Goal: Information Seeking & Learning: Learn about a topic

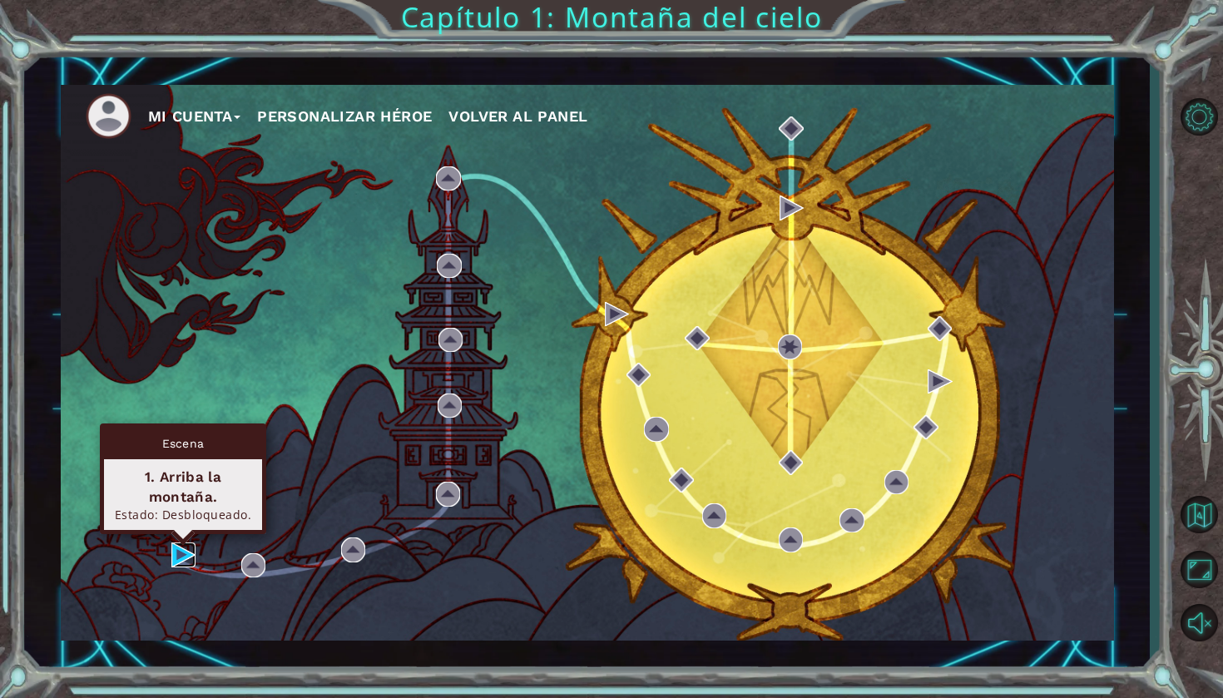
click at [187, 554] on img at bounding box center [183, 555] width 24 height 24
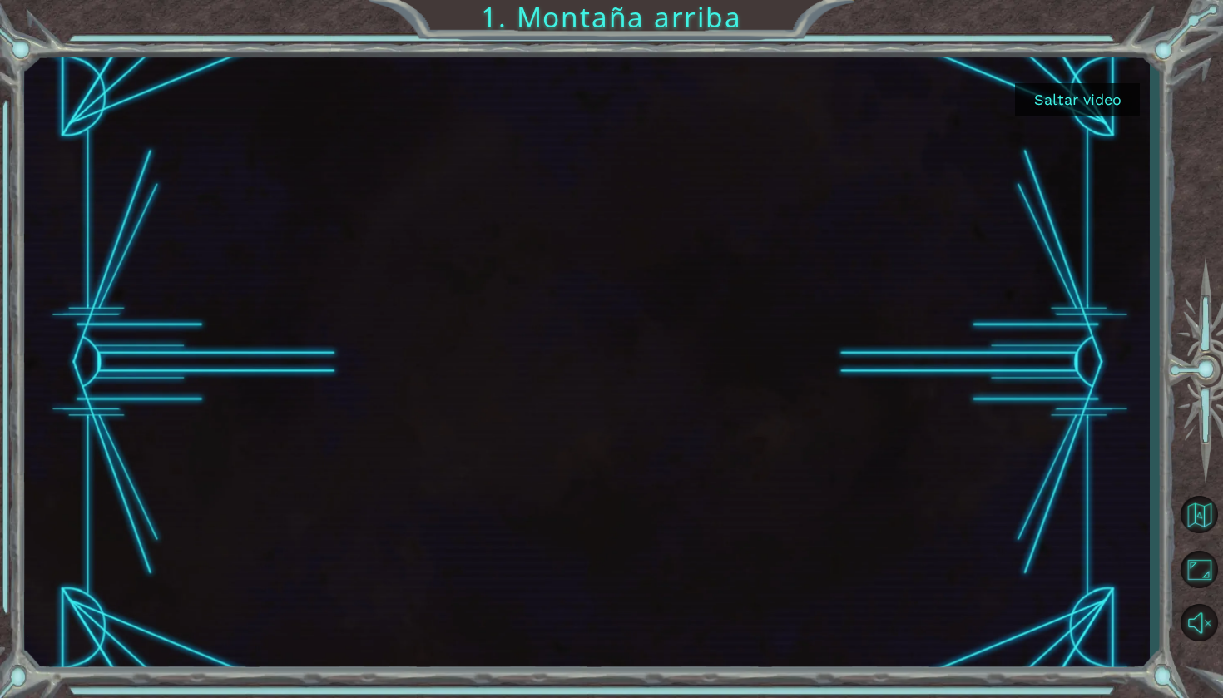
click at [1082, 106] on button "Saltar video" at bounding box center [1077, 99] width 125 height 32
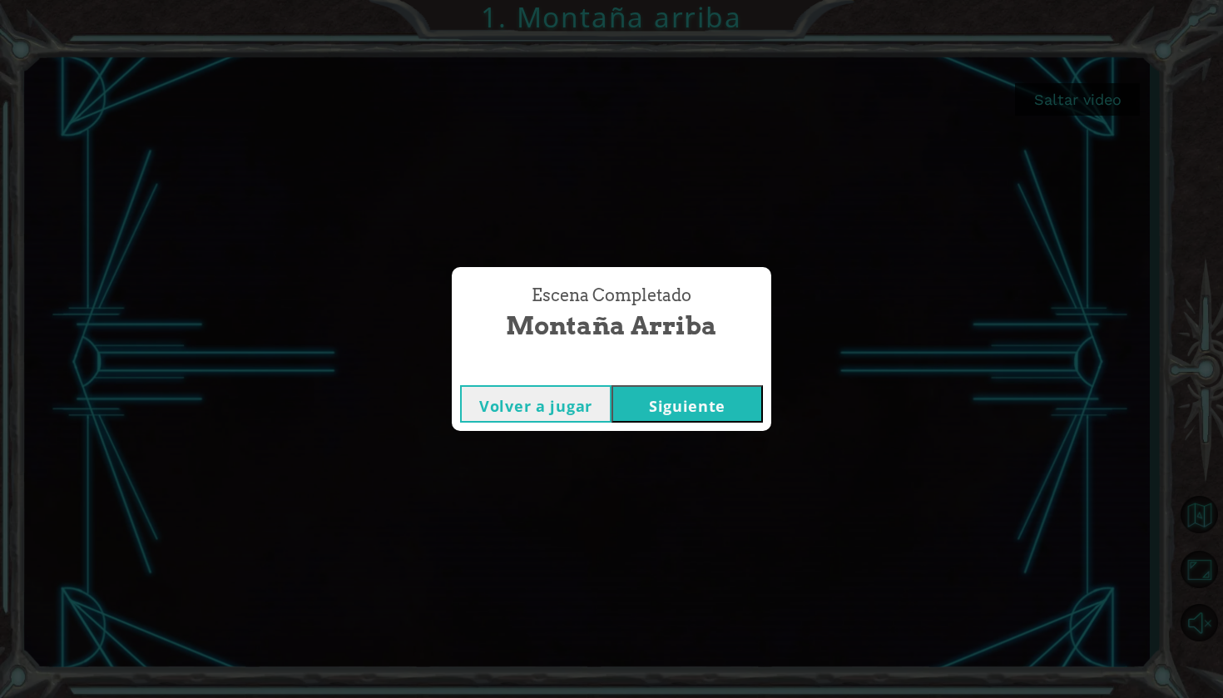
click at [702, 399] on button "Siguiente" at bounding box center [687, 403] width 151 height 37
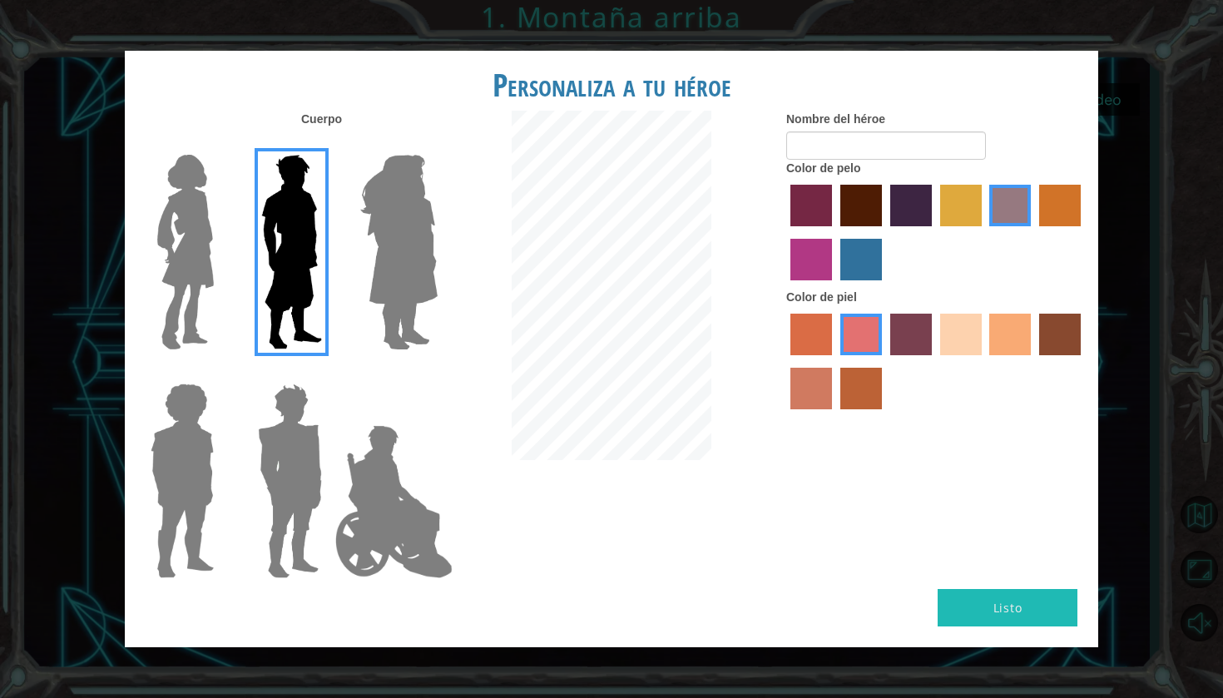
click at [363, 284] on img at bounding box center [399, 252] width 91 height 208
click at [437, 144] on input "Hero Amethyst" at bounding box center [437, 144] width 0 height 0
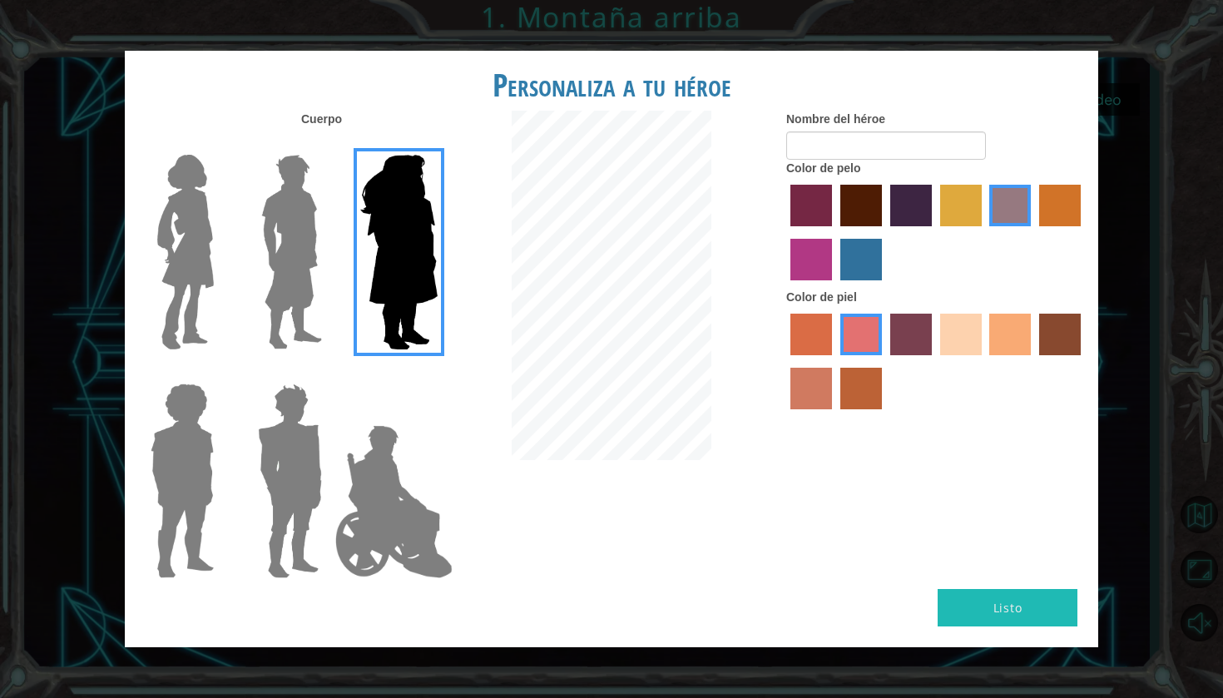
click at [179, 272] on img at bounding box center [186, 252] width 70 height 208
click at [221, 144] on input "Hero Connie" at bounding box center [221, 144] width 0 height 0
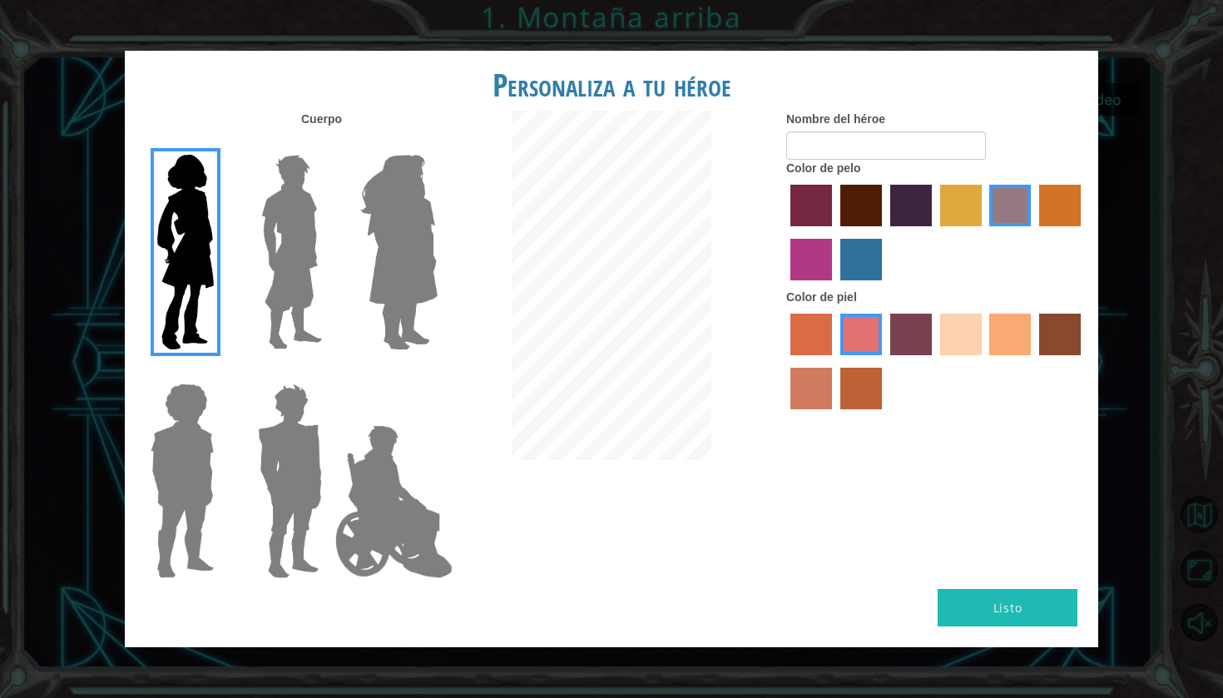
click at [824, 226] on label "paprika hair color" at bounding box center [812, 206] width 42 height 42
click at [785, 232] on input "paprika hair color" at bounding box center [785, 232] width 0 height 0
click at [1005, 223] on label "bazaar hair color" at bounding box center [1010, 206] width 42 height 42
click at [984, 232] on input "bazaar hair color" at bounding box center [984, 232] width 0 height 0
click at [902, 225] on label "hot purple hair color" at bounding box center [911, 206] width 42 height 42
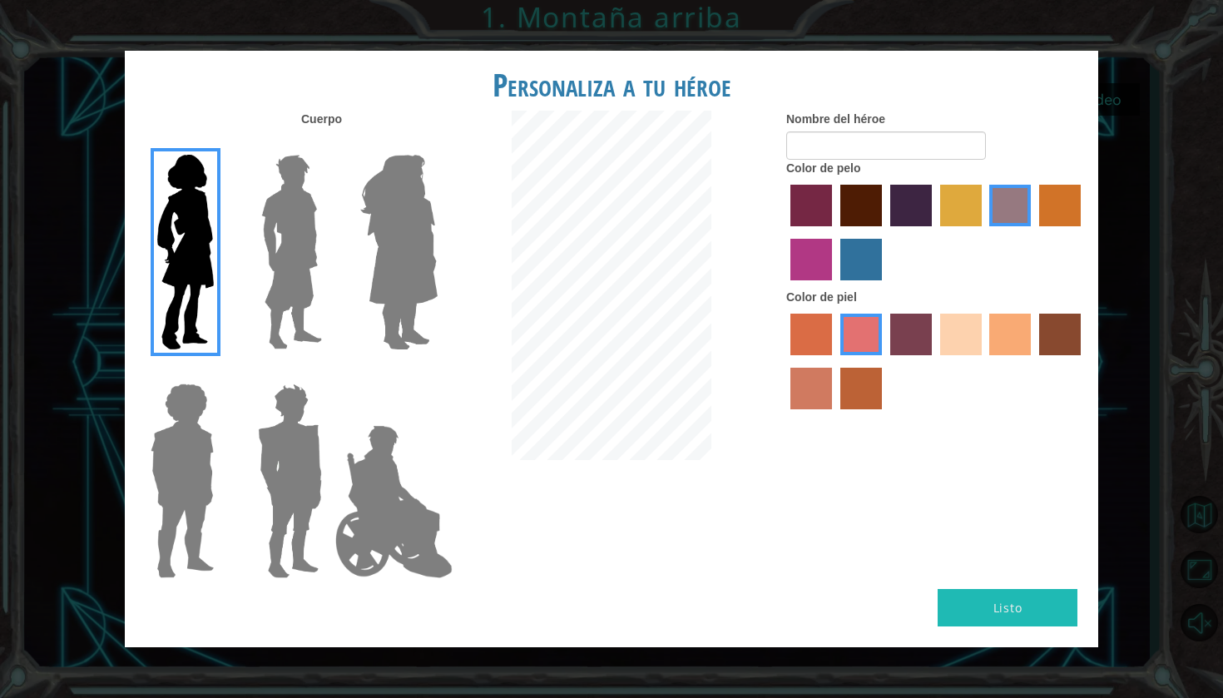
click at [885, 232] on input "hot purple hair color" at bounding box center [885, 232] width 0 height 0
click at [874, 218] on label "maroon hair color" at bounding box center [861, 206] width 42 height 42
click at [835, 232] on input "maroon hair color" at bounding box center [835, 232] width 0 height 0
click at [821, 355] on label "sorbus skin color" at bounding box center [812, 335] width 42 height 42
click at [785, 361] on input "sorbus skin color" at bounding box center [785, 361] width 0 height 0
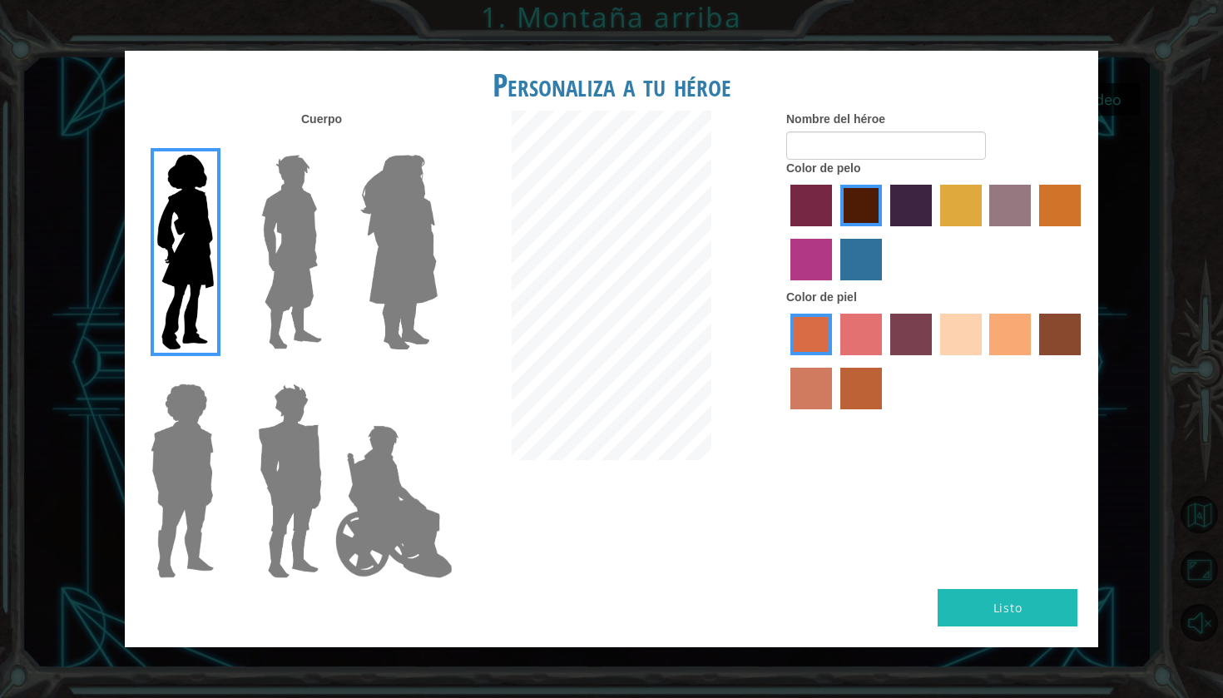
click at [978, 351] on label "sandy beach skin color" at bounding box center [961, 335] width 42 height 42
click at [934, 361] on input "sandy beach skin color" at bounding box center [934, 361] width 0 height 0
click at [1012, 349] on label "tacao skin color" at bounding box center [1010, 335] width 42 height 42
click at [984, 361] on input "tacao skin color" at bounding box center [984, 361] width 0 height 0
click at [844, 273] on label "lachmara hair color" at bounding box center [861, 260] width 42 height 42
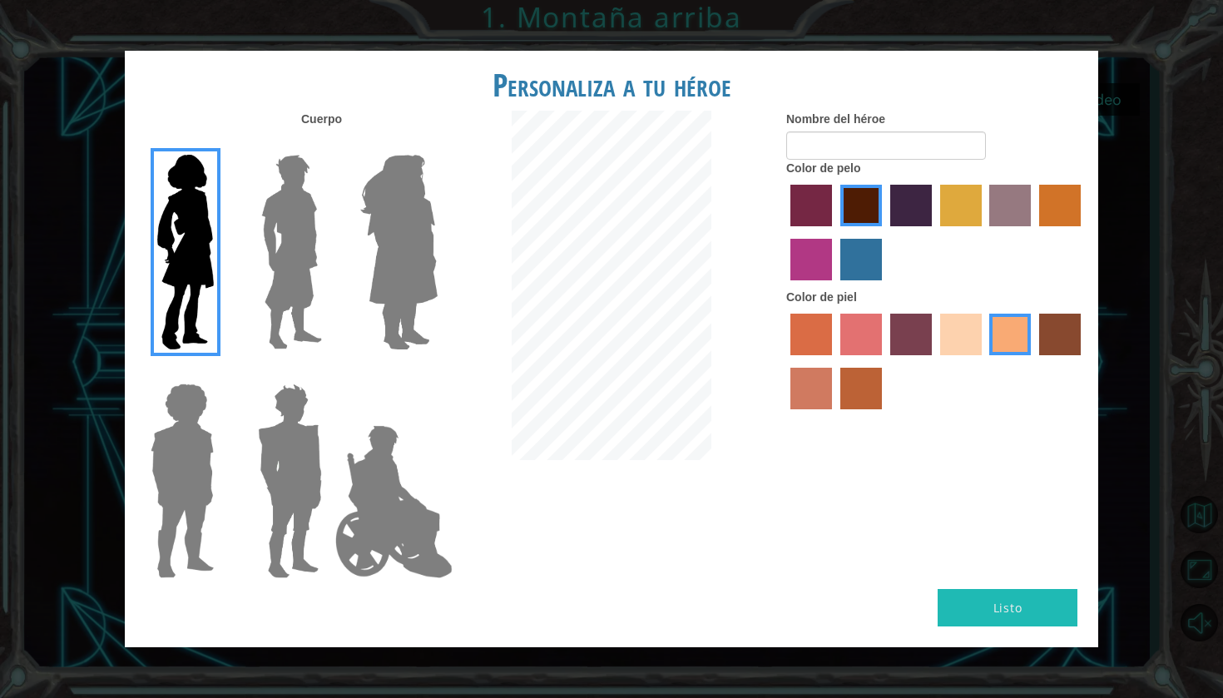
click at [835, 286] on input "lachmara hair color" at bounding box center [835, 286] width 0 height 0
click at [923, 222] on label "hot purple hair color" at bounding box center [911, 206] width 42 height 42
click at [885, 232] on input "hot purple hair color" at bounding box center [885, 232] width 0 height 0
click at [865, 218] on label "maroon hair color" at bounding box center [861, 206] width 42 height 42
click at [835, 232] on input "maroon hair color" at bounding box center [835, 232] width 0 height 0
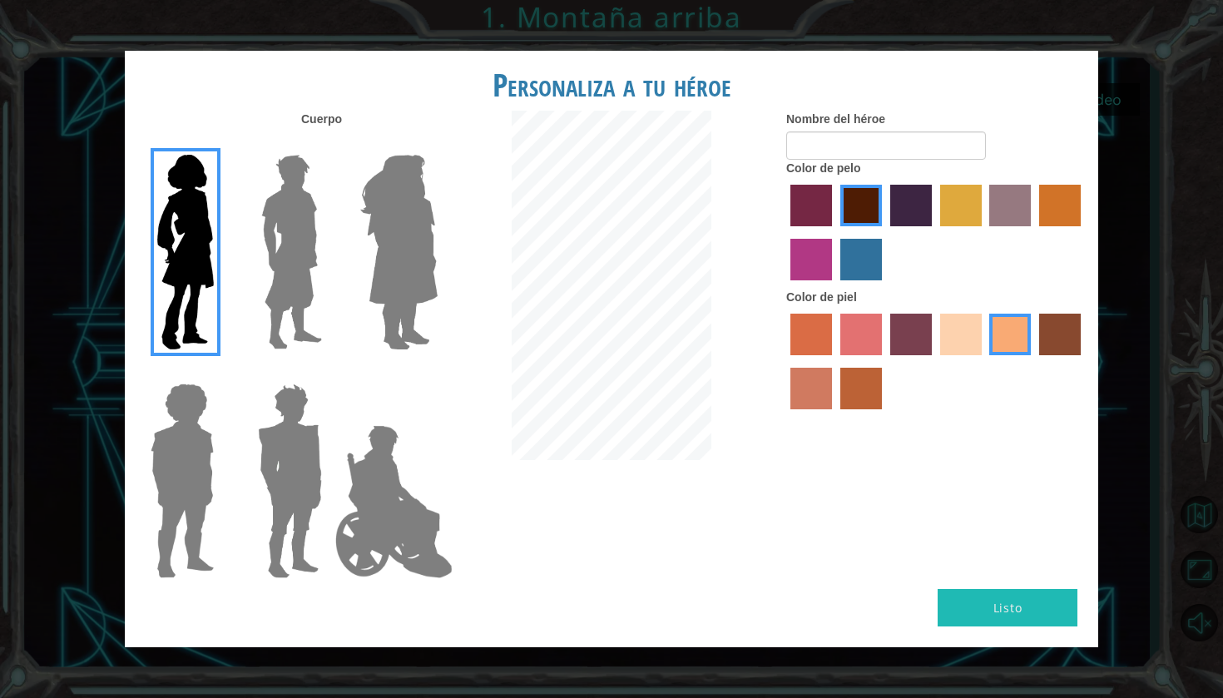
click at [993, 226] on label "bazaar hair color" at bounding box center [1010, 206] width 42 height 42
click at [984, 232] on input "bazaar hair color" at bounding box center [984, 232] width 0 height 0
click at [810, 280] on label "medium red violet hair color" at bounding box center [812, 260] width 42 height 42
click at [1083, 232] on input "medium red violet hair color" at bounding box center [1083, 232] width 0 height 0
click at [814, 226] on label "paprika hair color" at bounding box center [812, 206] width 42 height 42
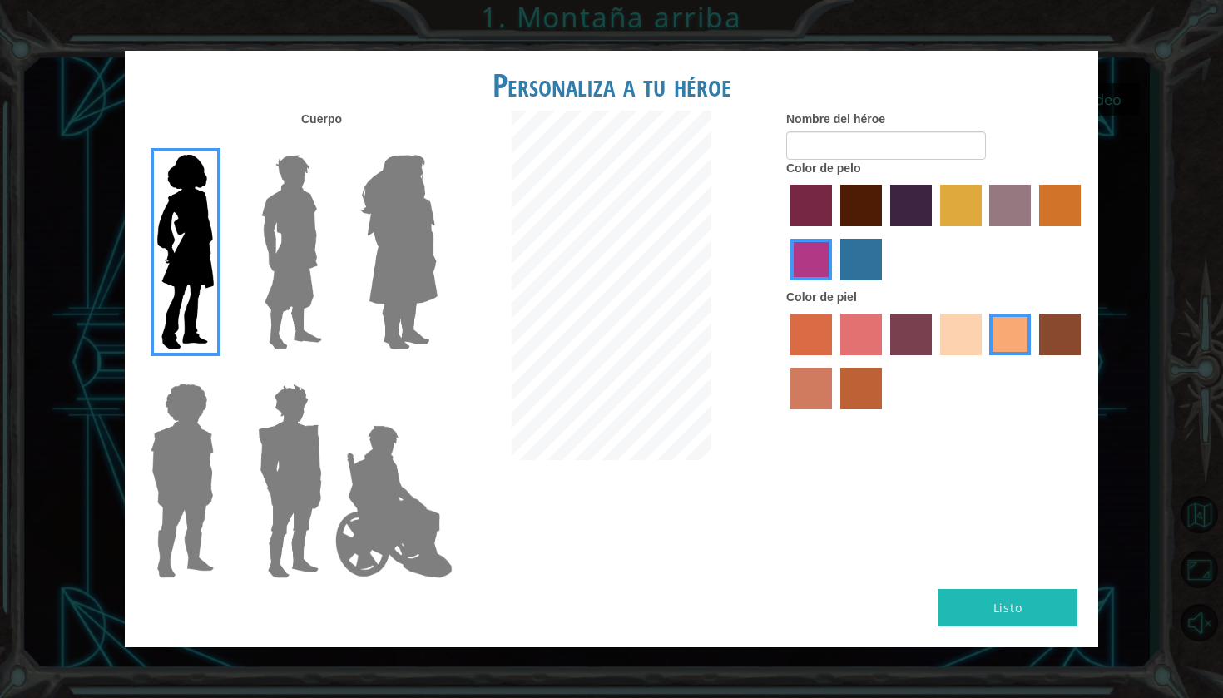
click at [785, 232] on input "paprika hair color" at bounding box center [785, 232] width 0 height 0
click at [875, 280] on label "lachmara hair color" at bounding box center [861, 260] width 42 height 42
click at [835, 286] on input "lachmara hair color" at bounding box center [835, 286] width 0 height 0
click at [902, 159] on input "Nombre del héroe" at bounding box center [886, 145] width 200 height 28
type input "yare"
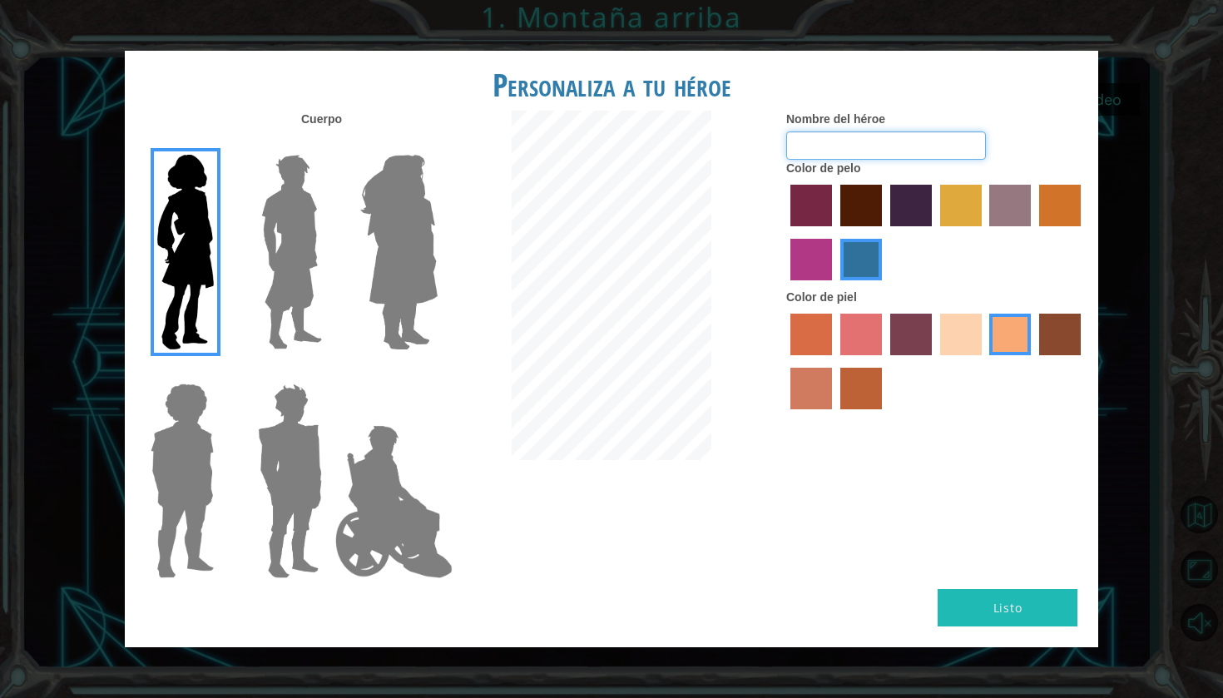
type input "[PERSON_NAME]"
click at [1013, 589] on button "Listo" at bounding box center [1008, 607] width 140 height 37
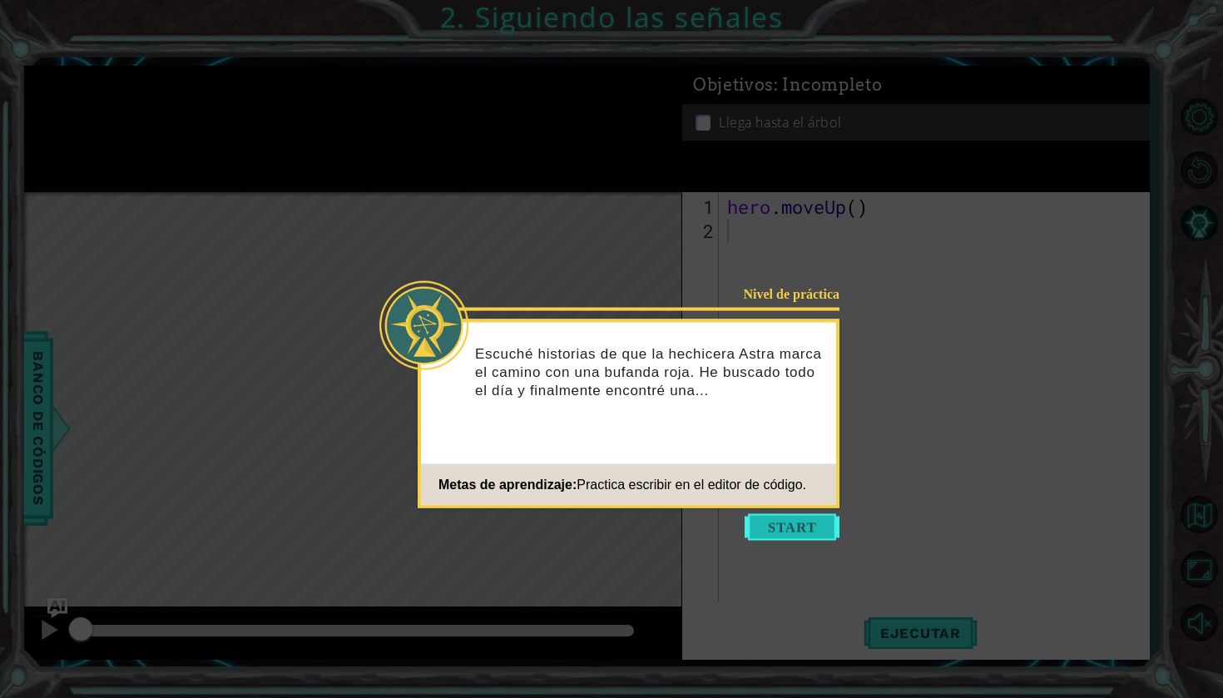
click at [787, 521] on button "Start" at bounding box center [792, 527] width 95 height 27
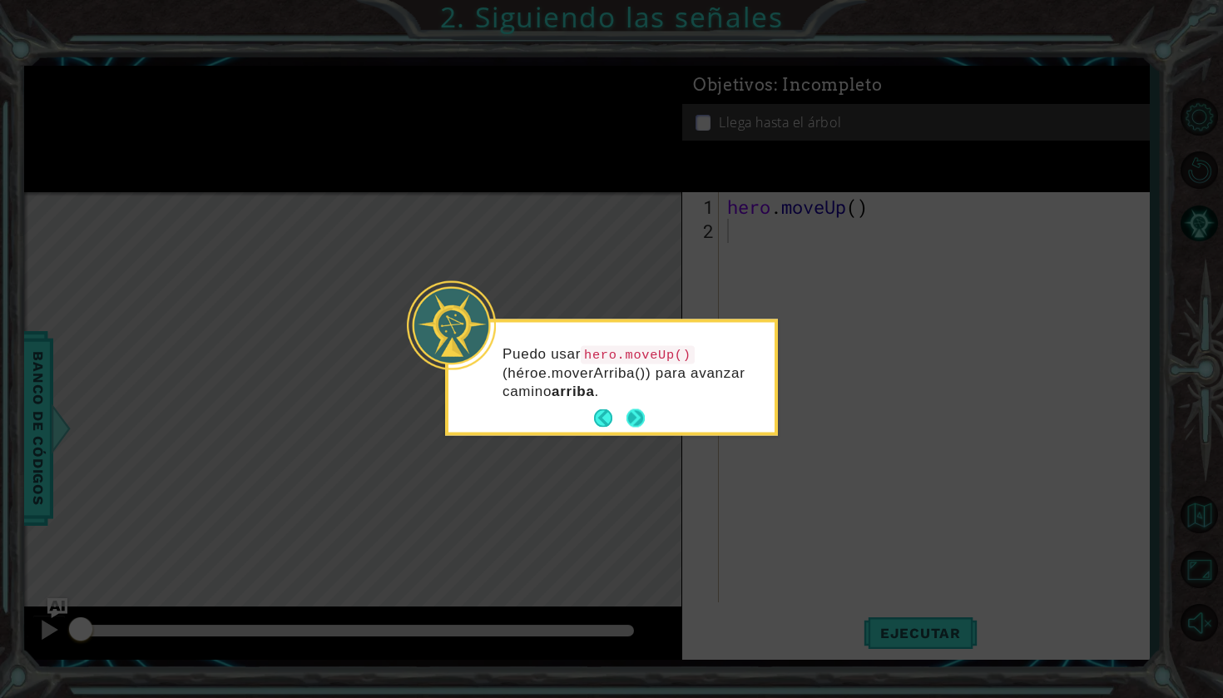
click at [642, 422] on button "Next" at bounding box center [636, 418] width 18 height 18
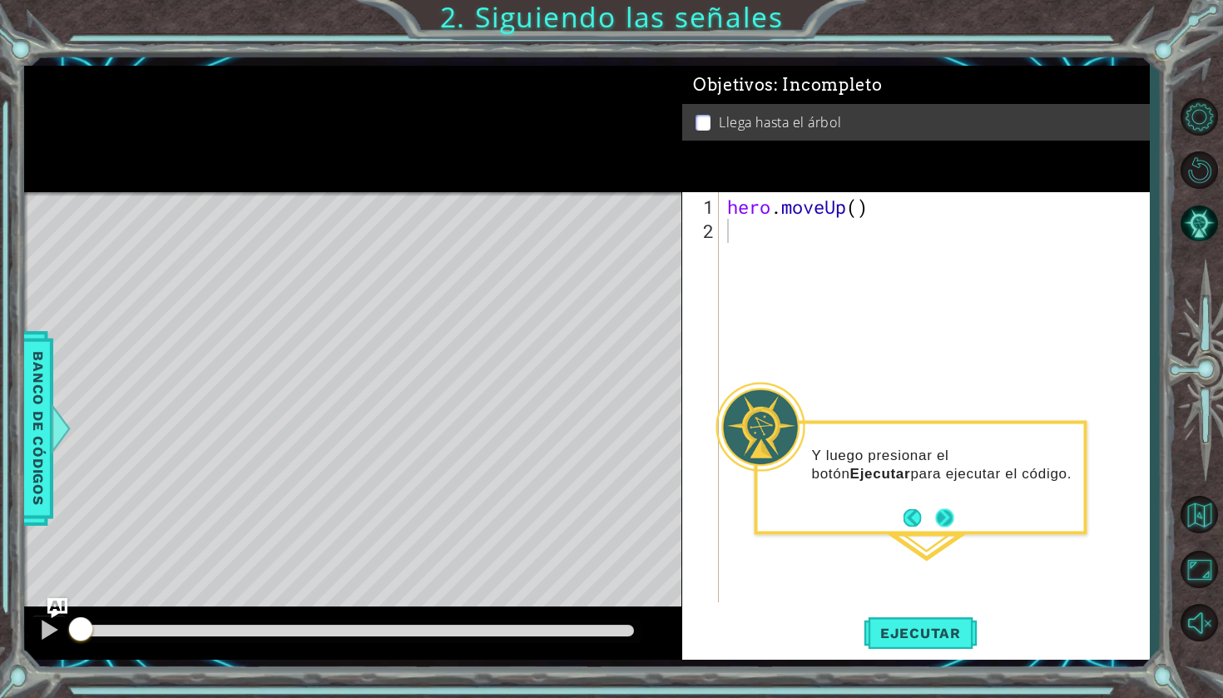
click at [949, 527] on button "Next" at bounding box center [944, 517] width 18 height 18
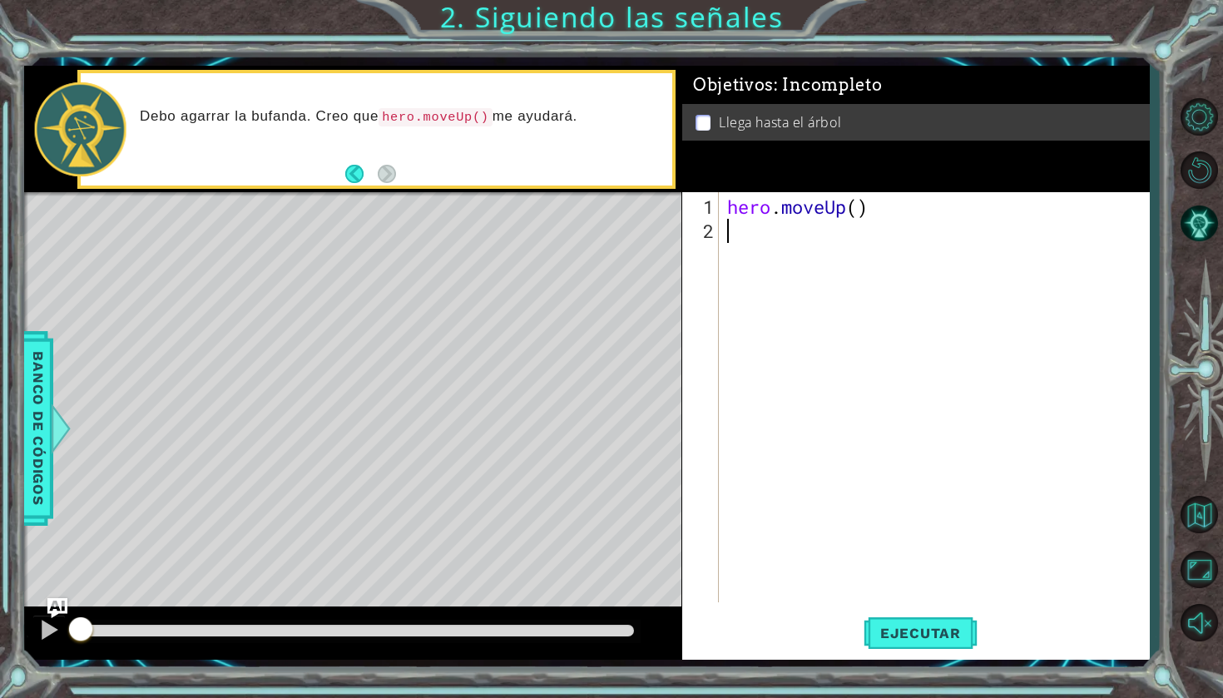
click at [781, 250] on div "hero . moveUp ( )" at bounding box center [938, 424] width 429 height 458
type textarea "h"
click at [813, 259] on div "h ero.moveUp Toca enter" at bounding box center [873, 272] width 315 height 60
click at [855, 237] on div "hero . moveUp ( ) hero . moveUp ( )" at bounding box center [938, 424] width 429 height 458
type textarea "hero.moveUp()"
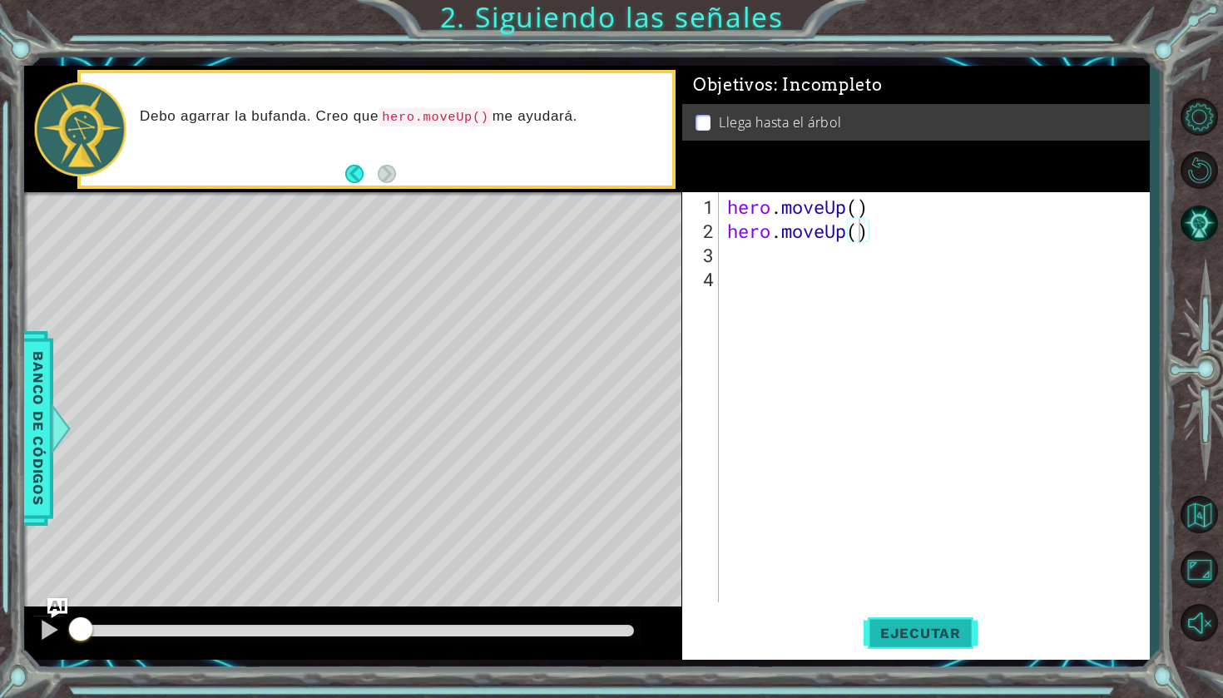
click at [890, 642] on button "Ejecutar" at bounding box center [921, 633] width 114 height 47
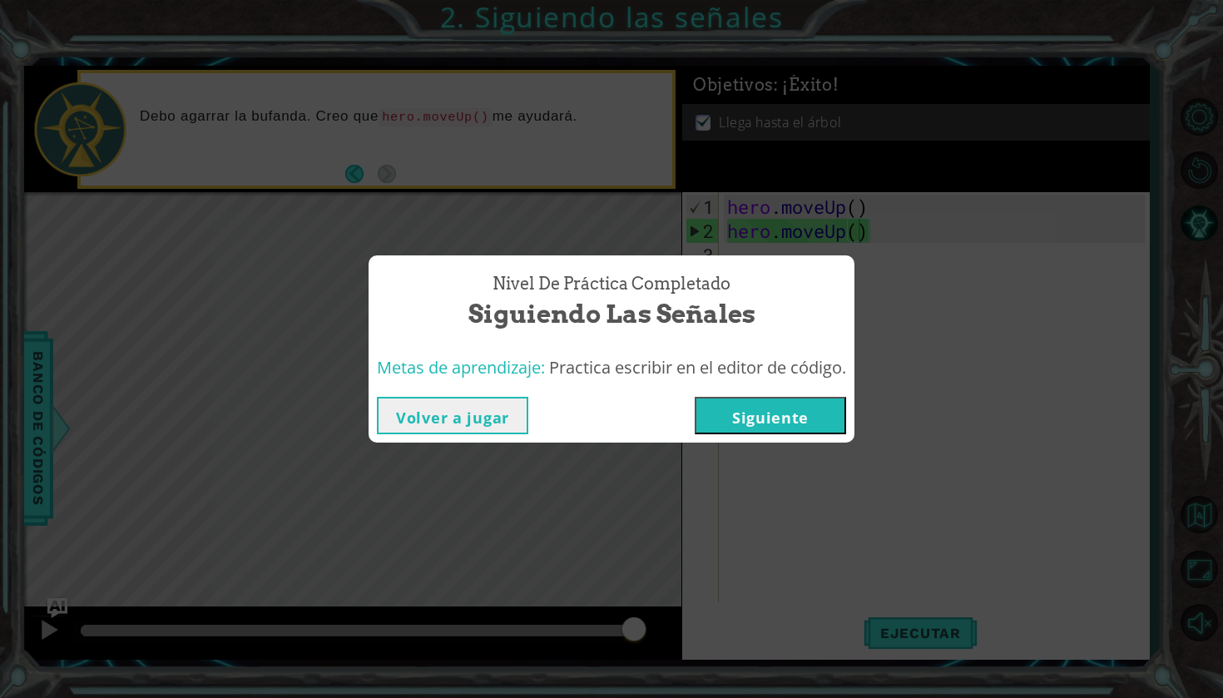
click at [821, 400] on button "Siguiente" at bounding box center [770, 415] width 151 height 37
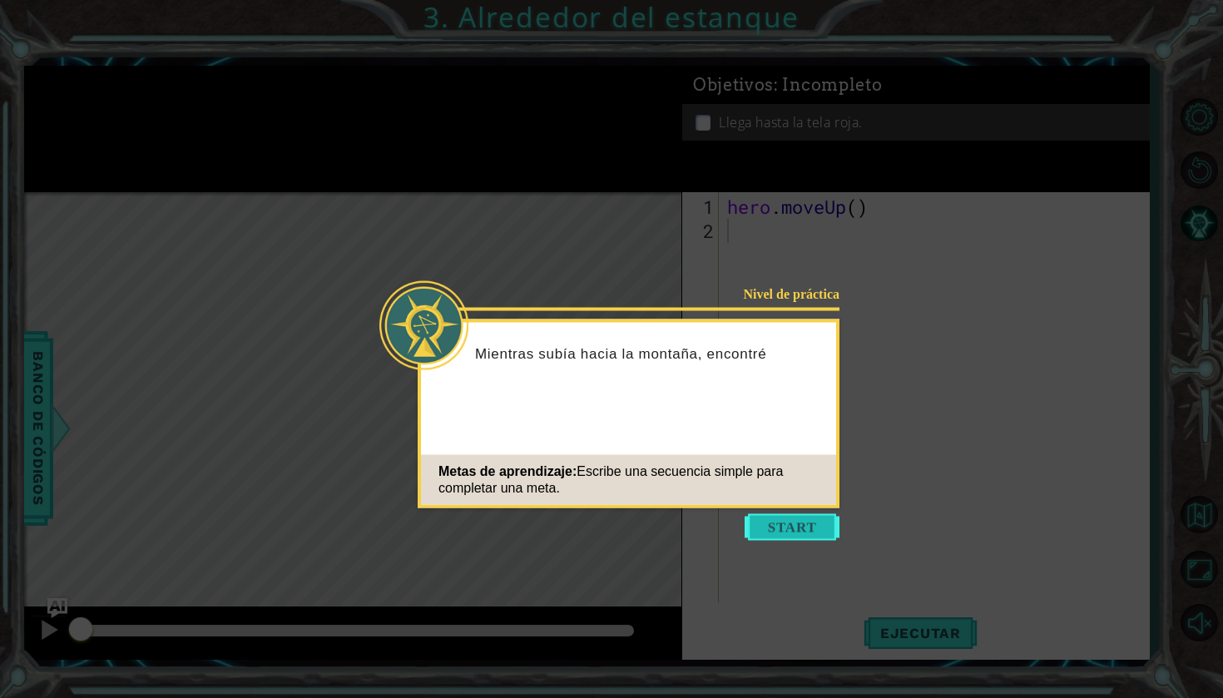
click at [771, 522] on button "Start" at bounding box center [792, 527] width 95 height 27
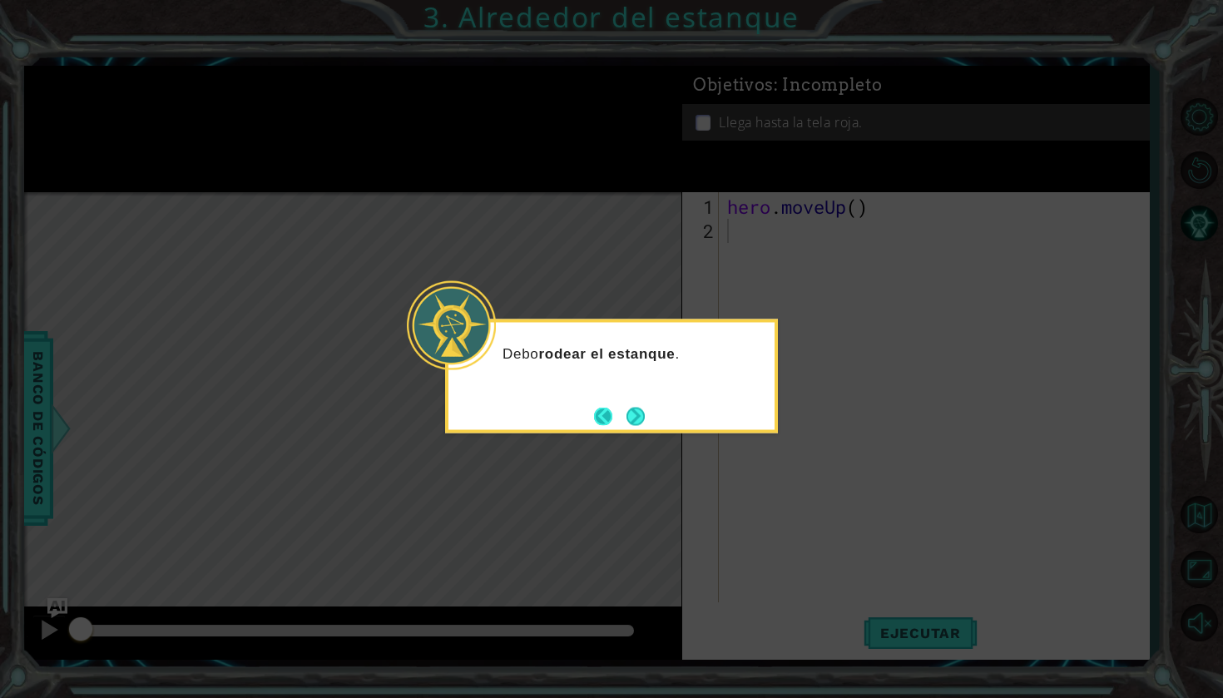
click at [620, 418] on button "Back" at bounding box center [610, 416] width 32 height 18
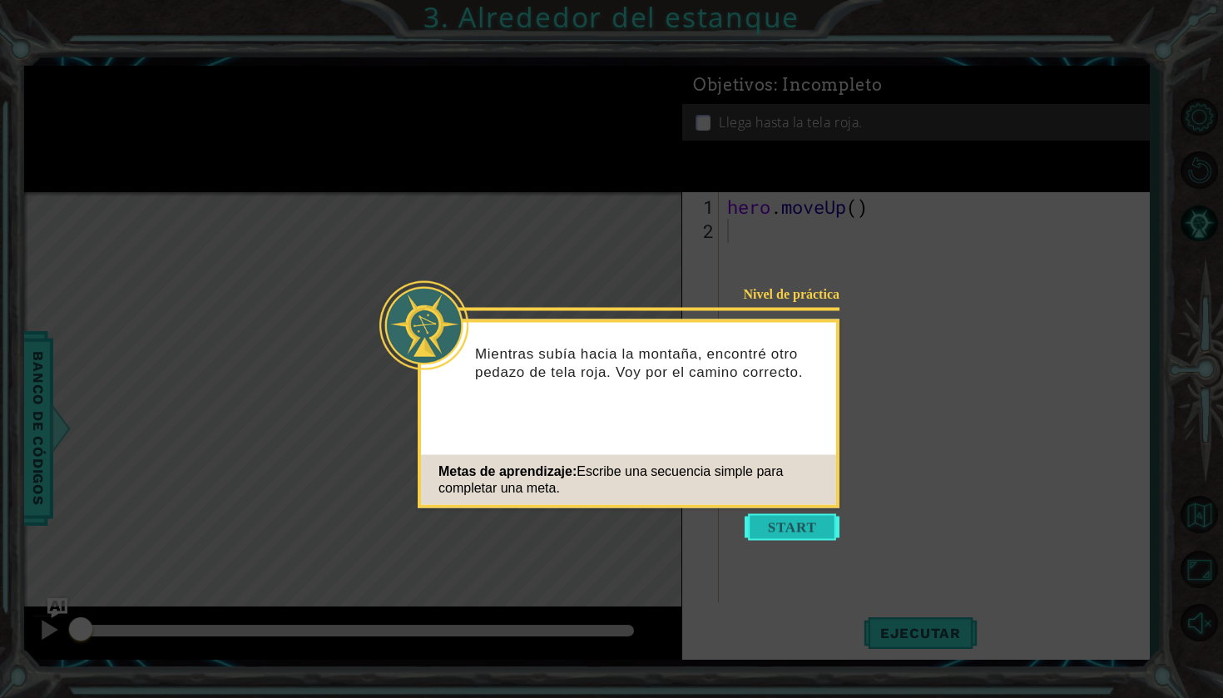
click at [781, 529] on button "Start" at bounding box center [792, 527] width 95 height 27
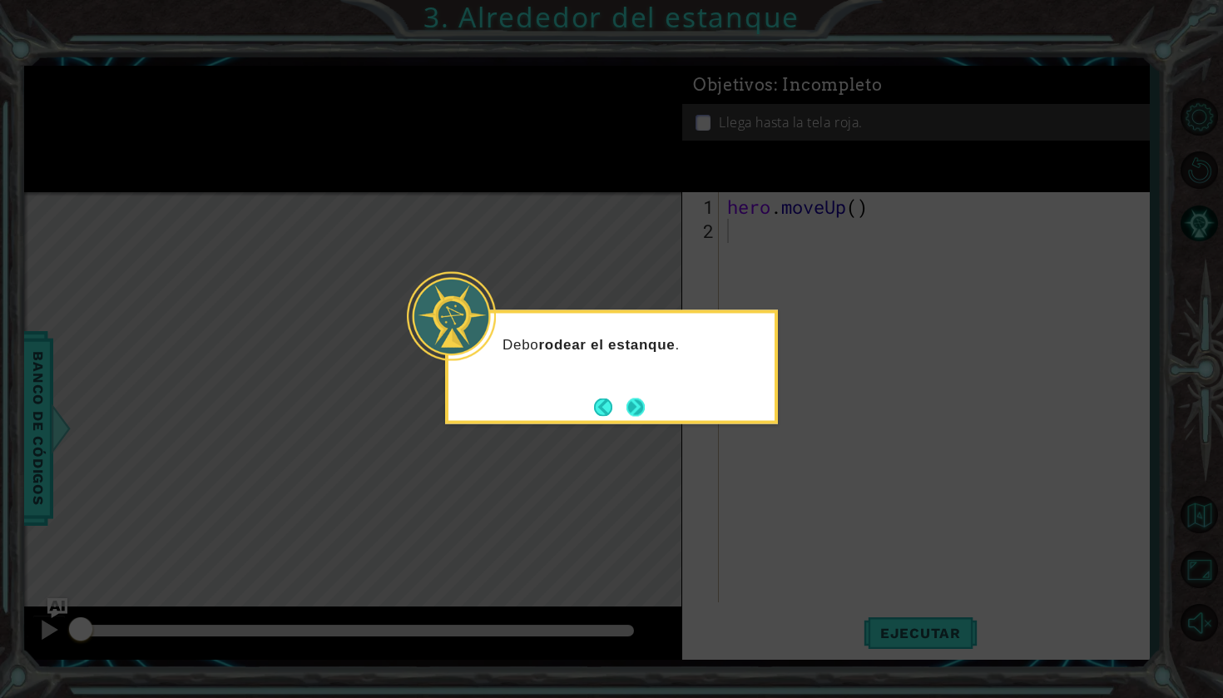
click at [642, 403] on button "Next" at bounding box center [636, 407] width 19 height 19
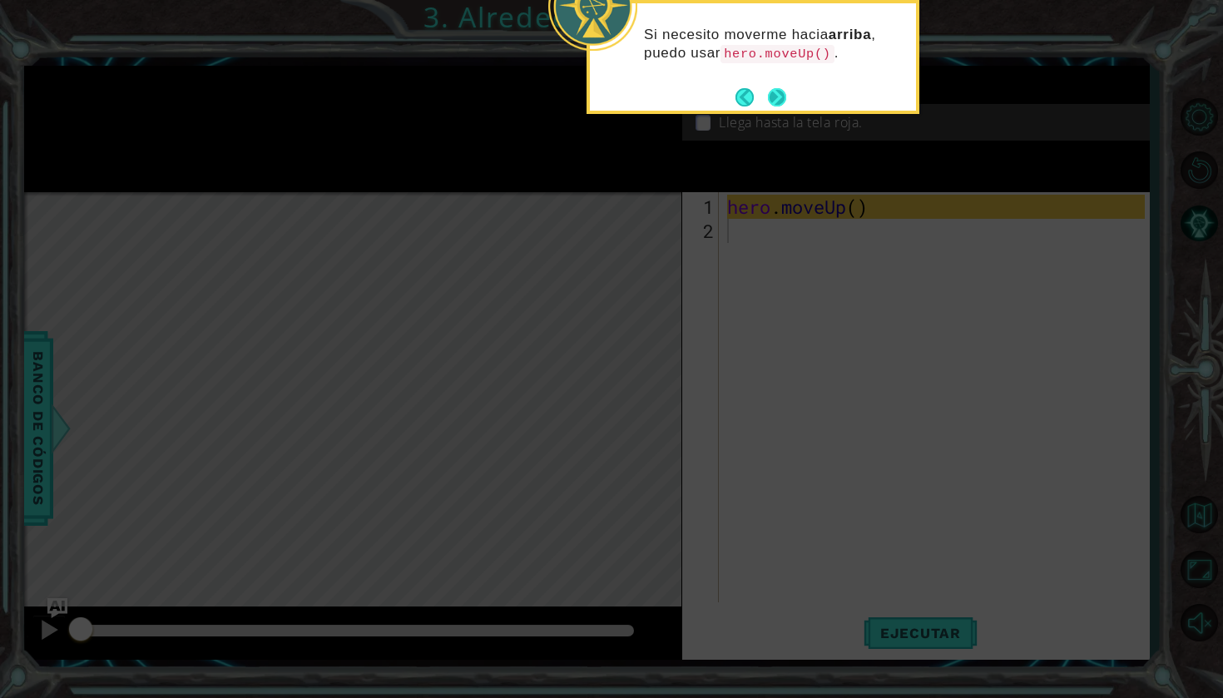
click at [772, 88] on button "Next" at bounding box center [777, 97] width 18 height 18
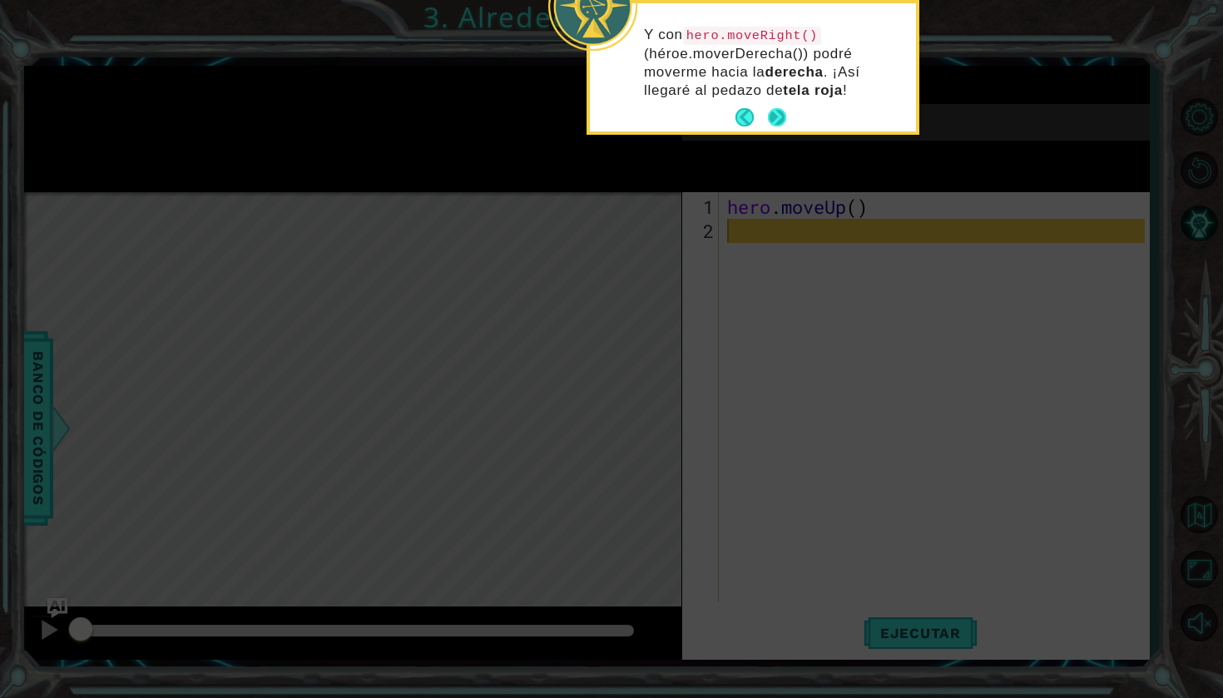
click at [776, 118] on button "Next" at bounding box center [777, 117] width 18 height 18
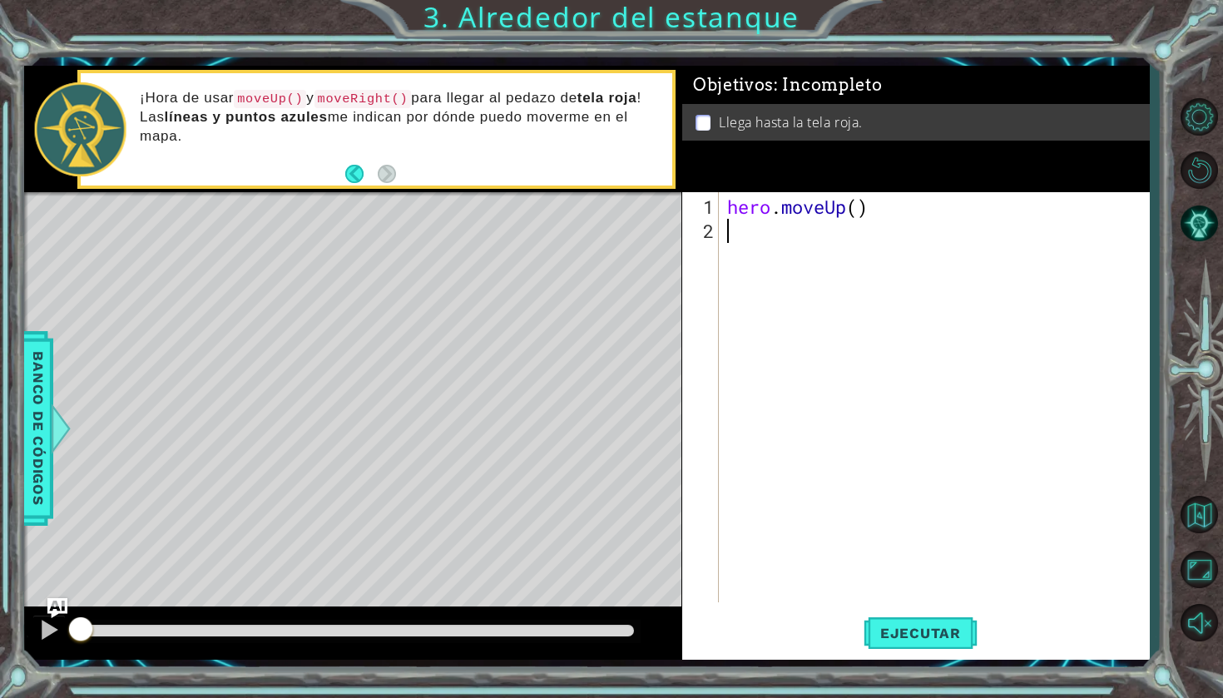
type textarea "h"
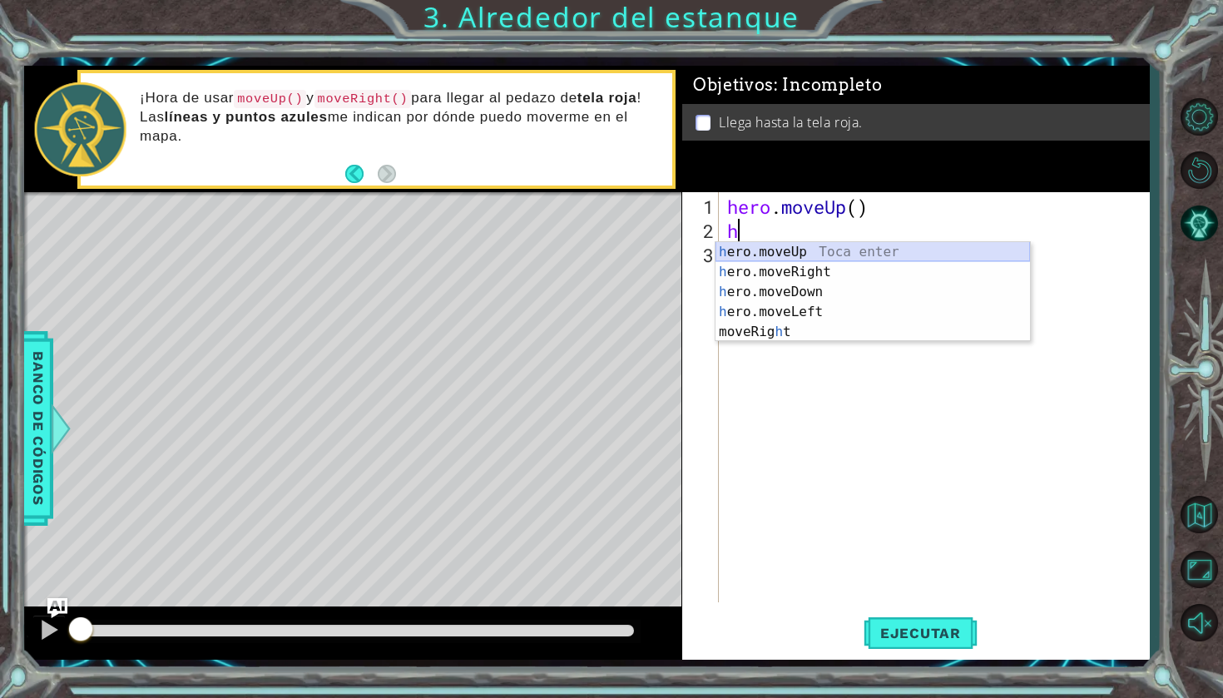
click at [830, 250] on div "h ero.moveUp Toca enter h ero.moveRight Toca enter h ero.moveDown Toca enter h …" at bounding box center [873, 312] width 315 height 140
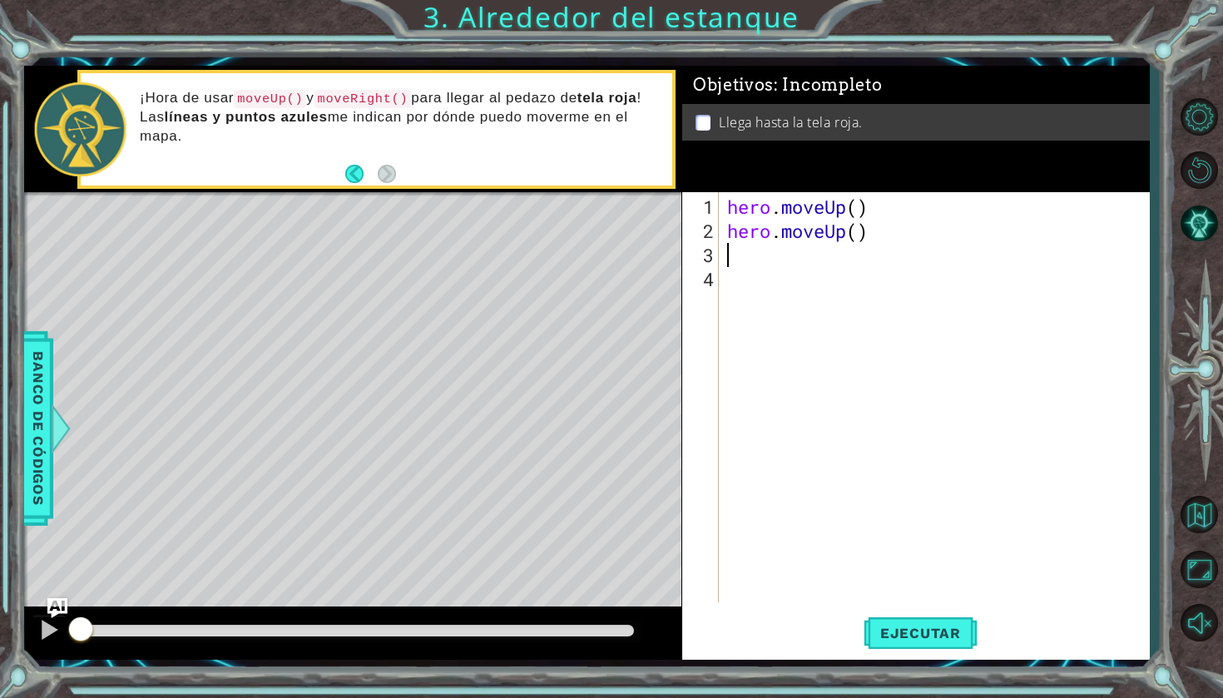
type textarea "h"
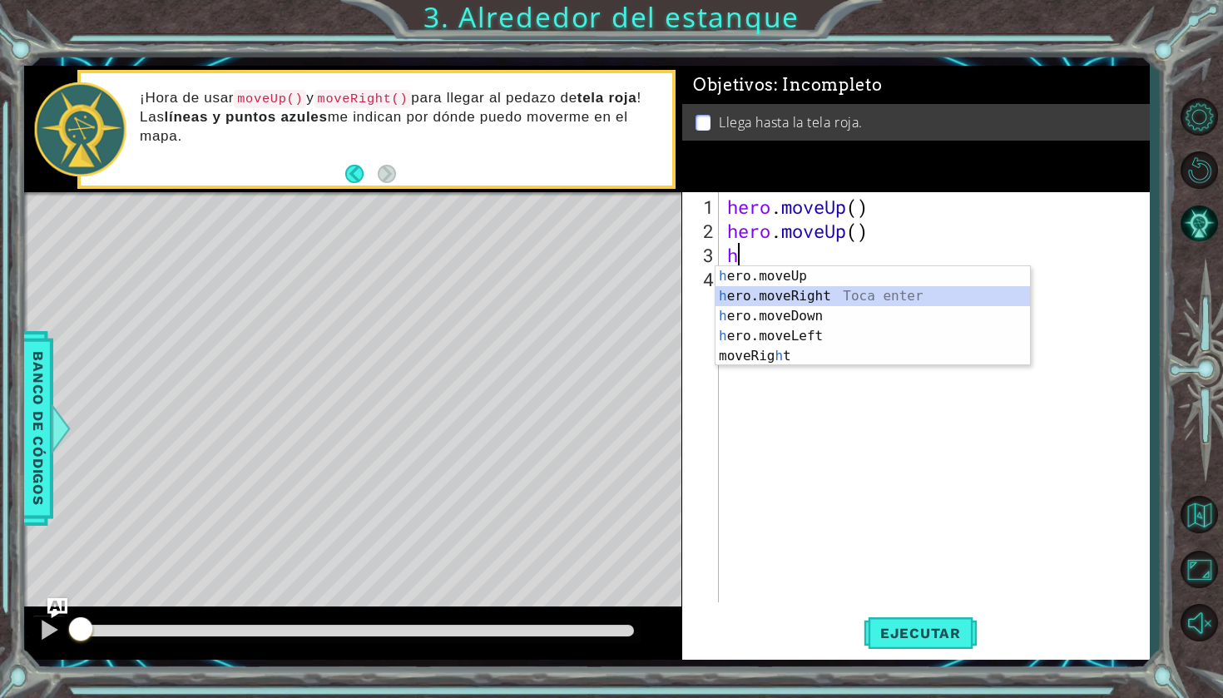
click at [839, 290] on div "h ero.moveUp Toca enter h ero.moveRight Toca enter h ero.moveDown Toca enter h …" at bounding box center [873, 336] width 315 height 140
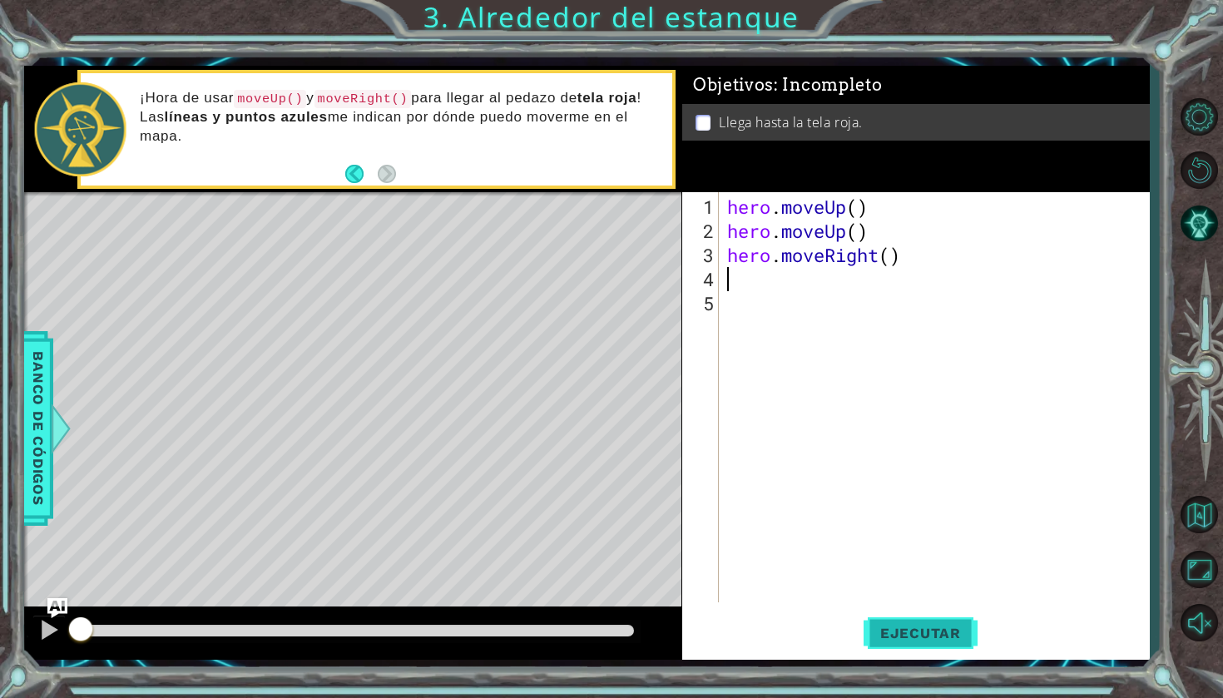
click at [905, 634] on span "Ejecutar" at bounding box center [921, 633] width 114 height 17
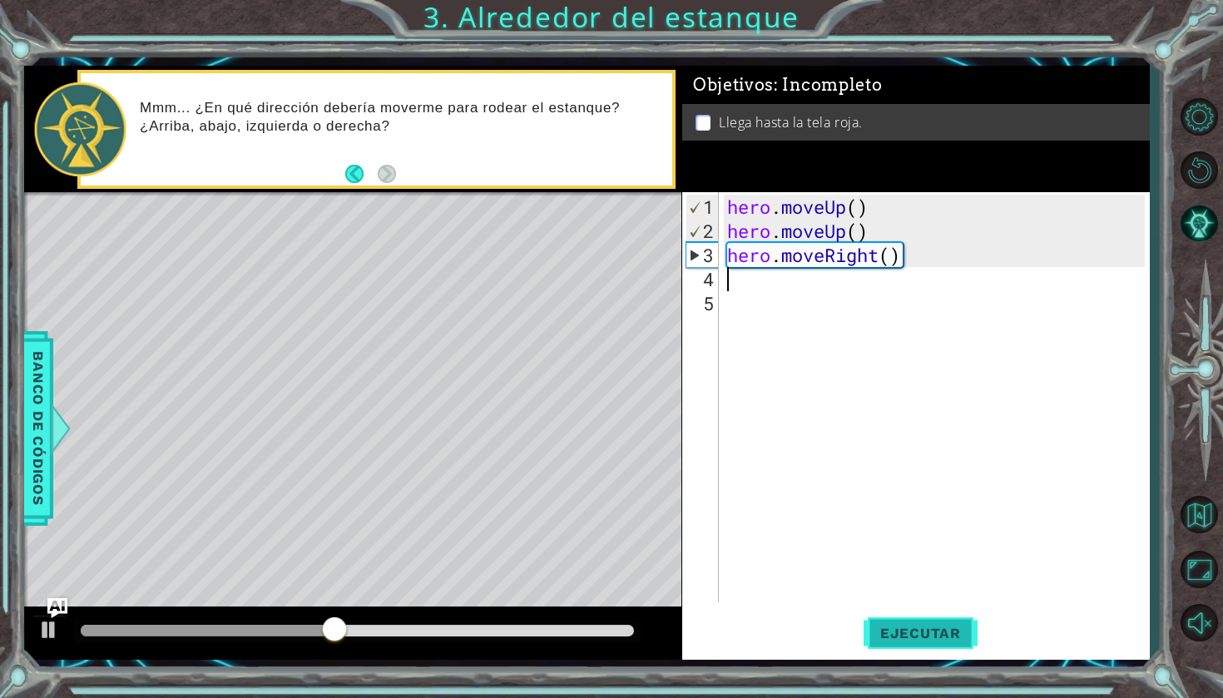
type textarea "h"
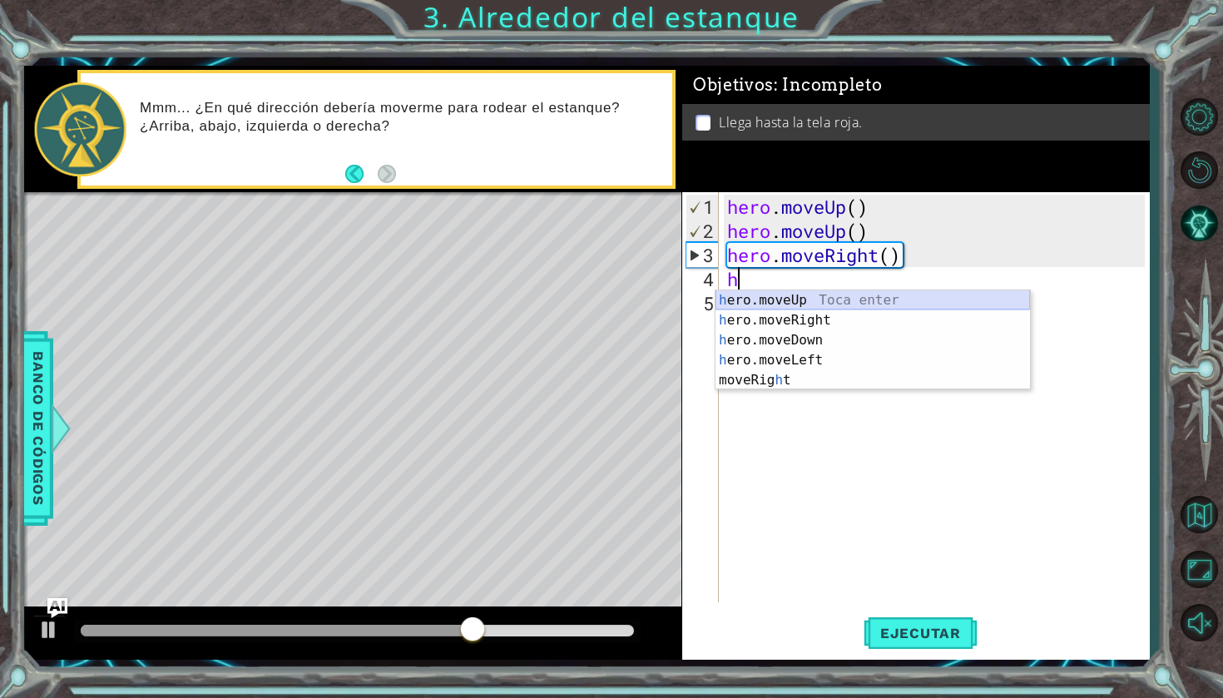
click at [964, 296] on div "h ero.moveUp Toca enter h ero.moveRight Toca enter h ero.moveDown Toca enter h …" at bounding box center [873, 360] width 315 height 140
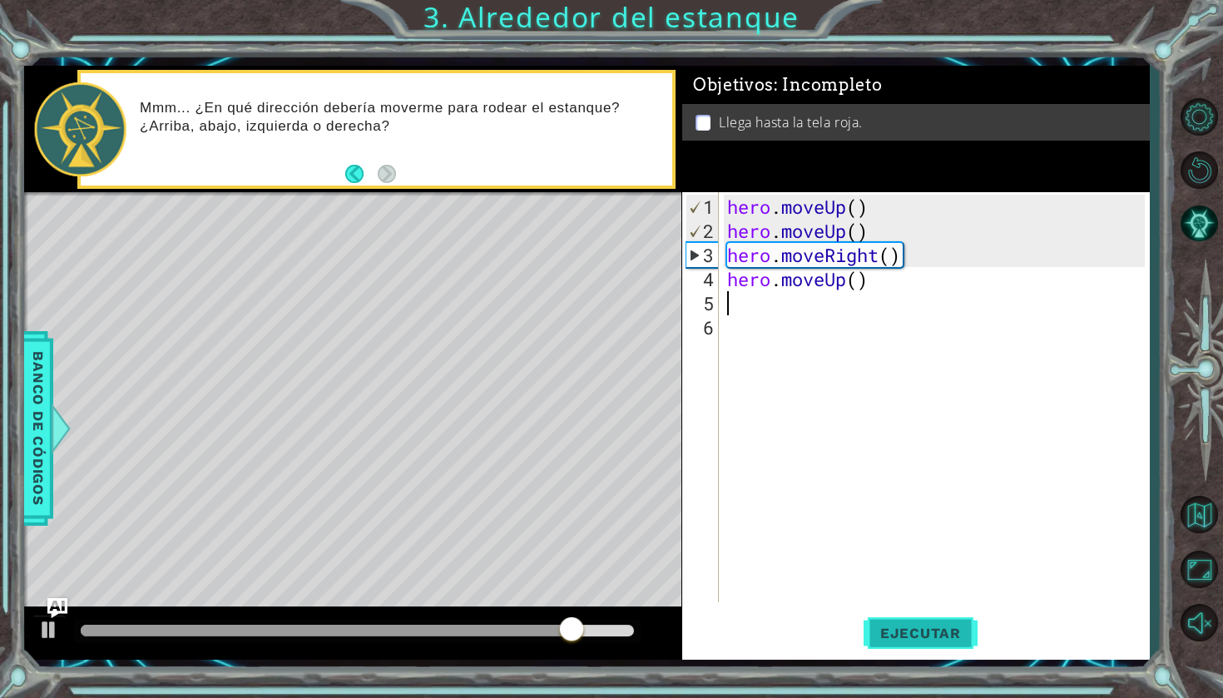
click at [905, 629] on span "Ejecutar" at bounding box center [921, 633] width 114 height 17
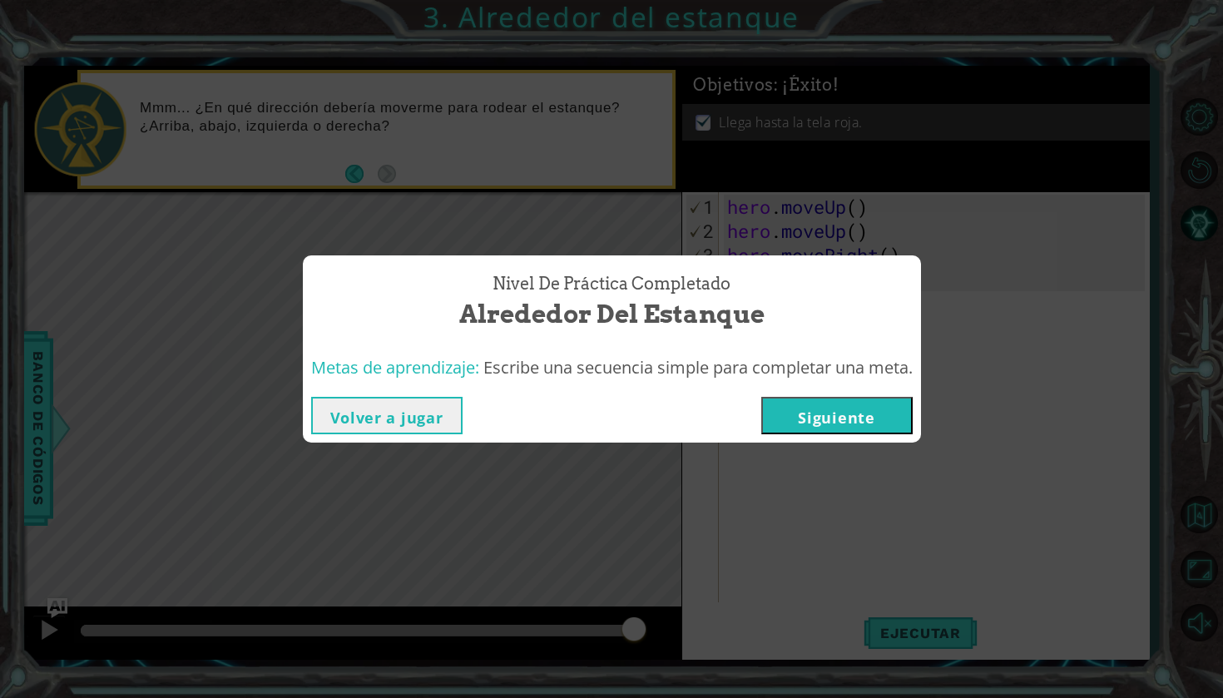
click at [849, 414] on button "Siguiente" at bounding box center [836, 415] width 151 height 37
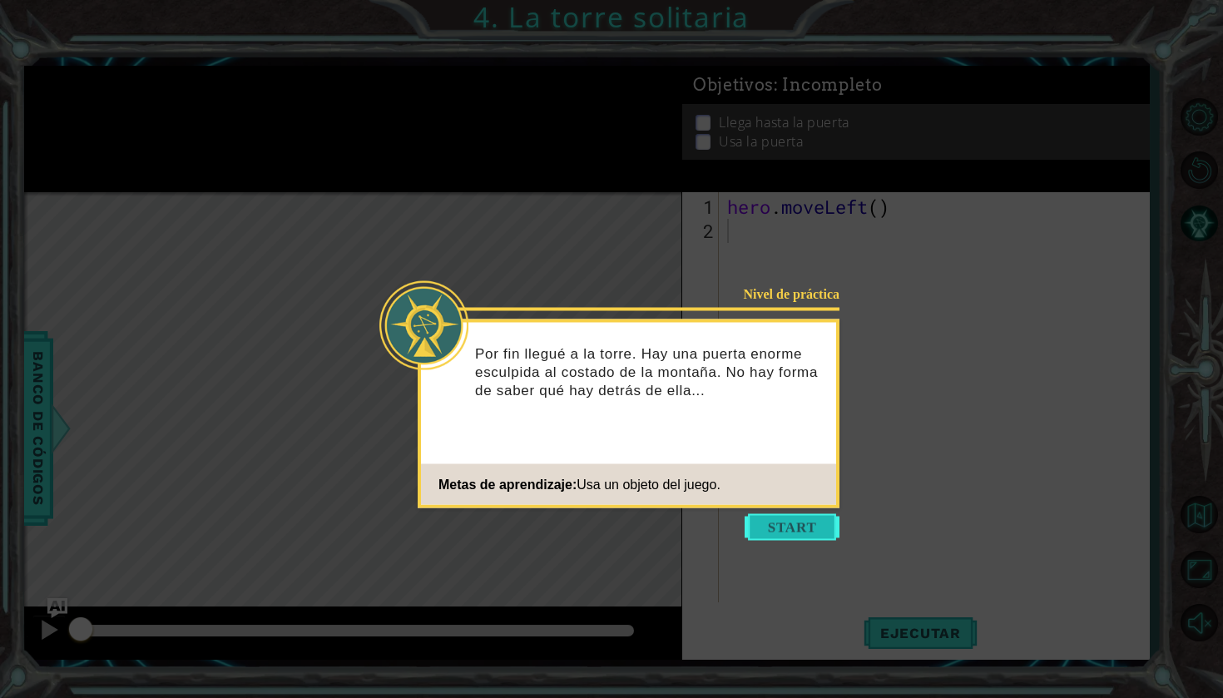
click at [796, 526] on button "Start" at bounding box center [792, 527] width 95 height 27
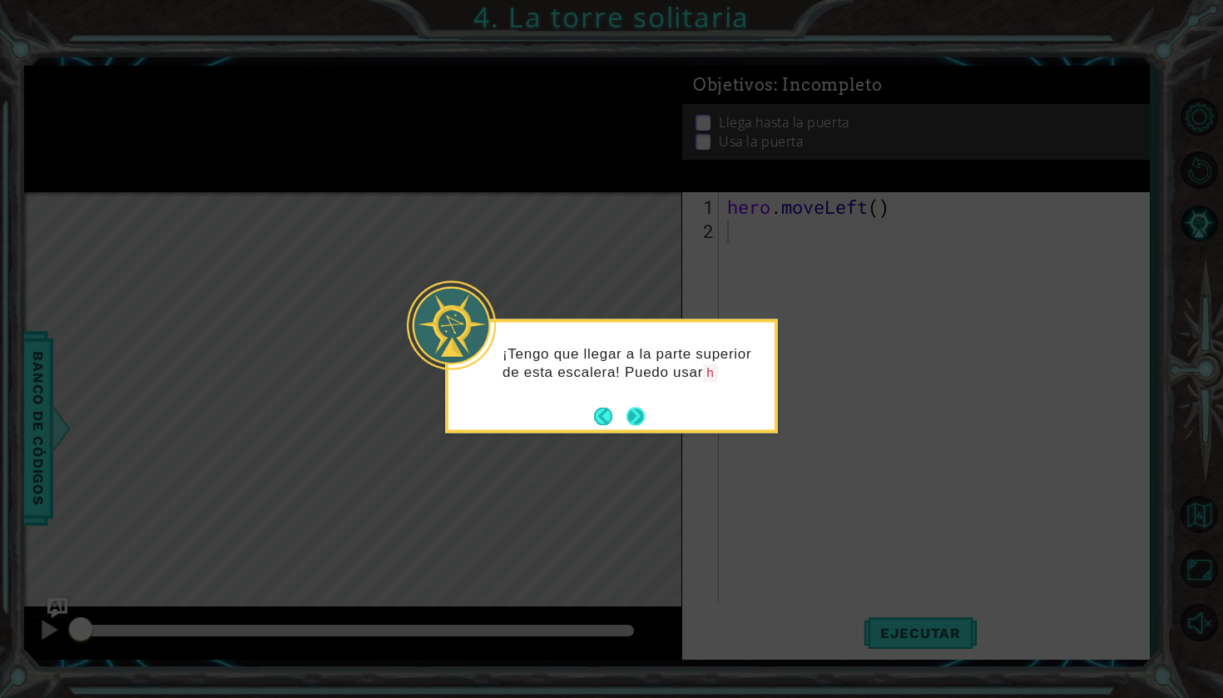
click at [640, 414] on button "Next" at bounding box center [636, 416] width 18 height 18
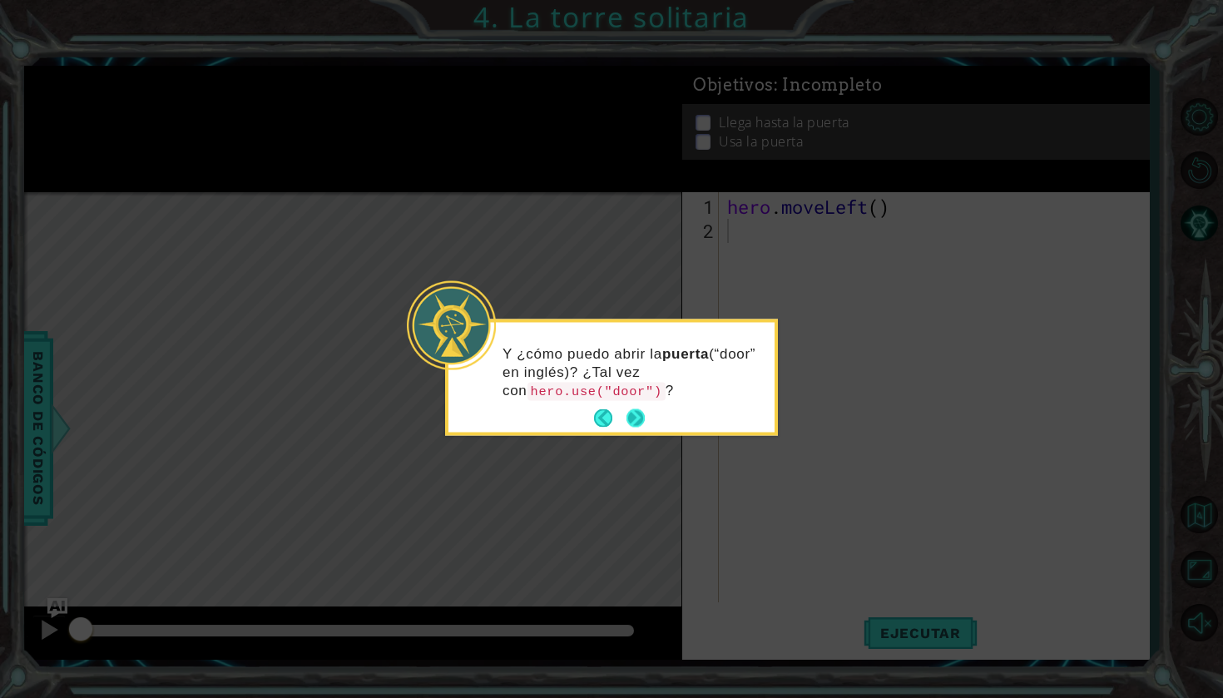
click at [640, 414] on button "Next" at bounding box center [636, 418] width 18 height 18
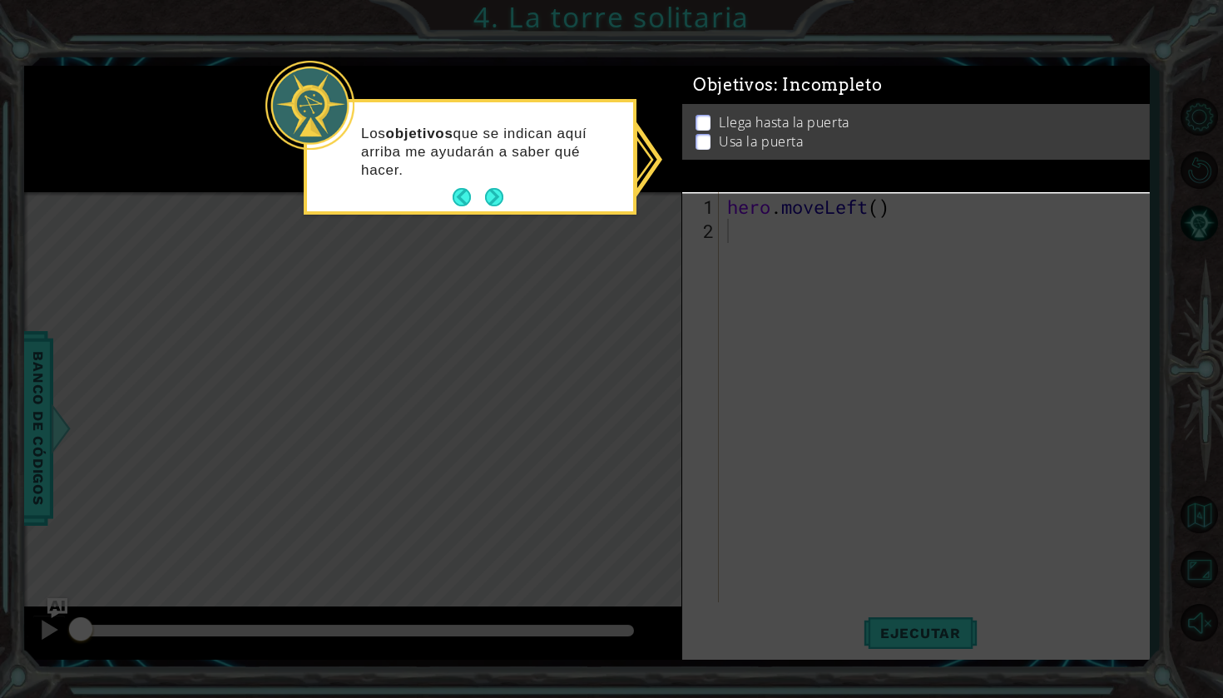
click at [698, 126] on div "Llega hasta la puerta Usa la puerta" at bounding box center [916, 135] width 468 height 56
click at [702, 126] on p at bounding box center [703, 124] width 15 height 16
click at [704, 145] on li "Usa la puerta" at bounding box center [918, 144] width 444 height 19
click at [487, 188] on button "Next" at bounding box center [494, 197] width 18 height 18
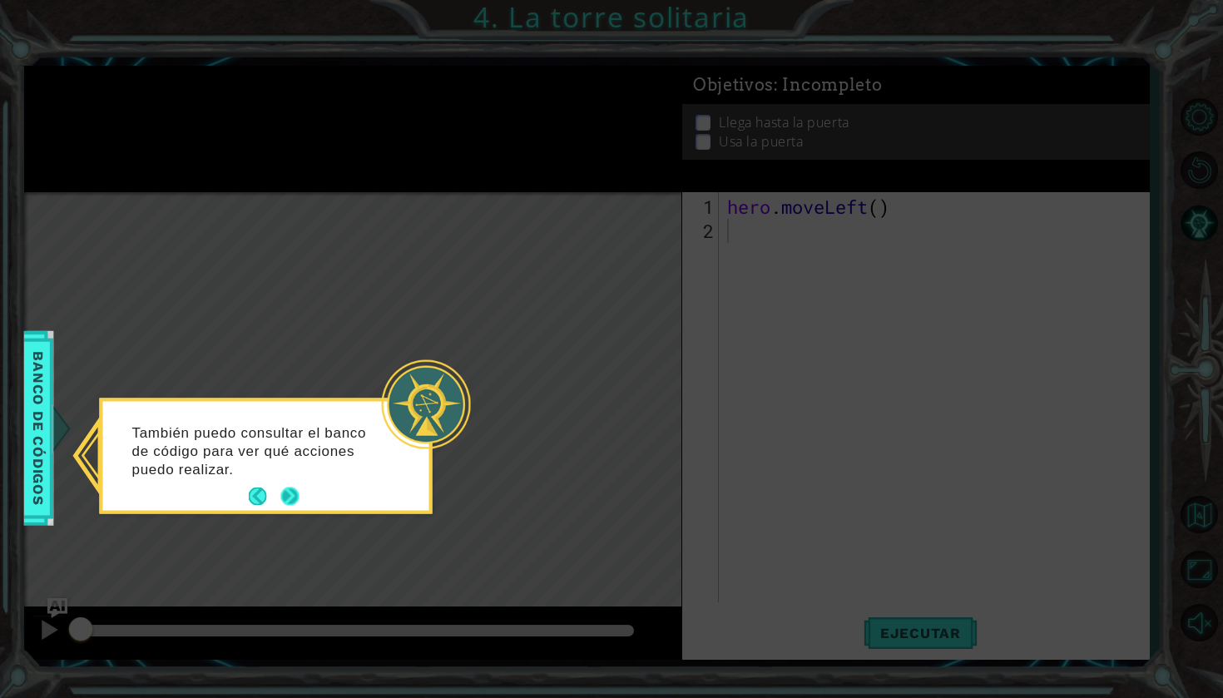
click at [298, 488] on button "Next" at bounding box center [290, 497] width 18 height 18
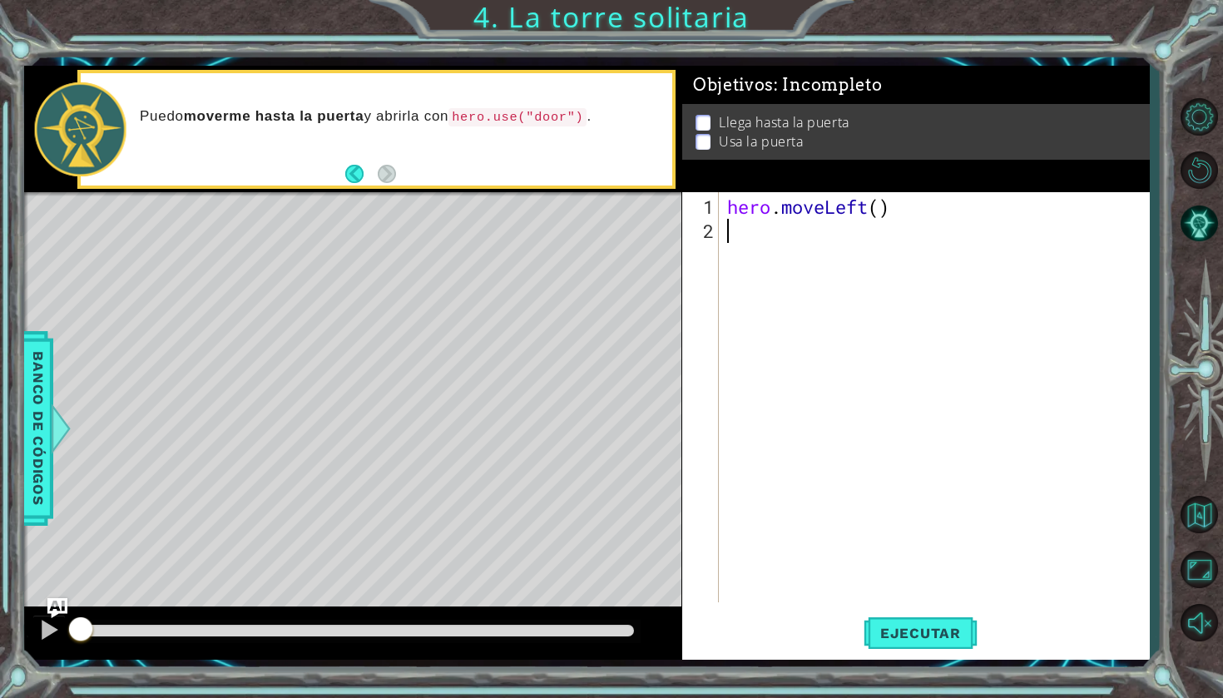
type textarea "h"
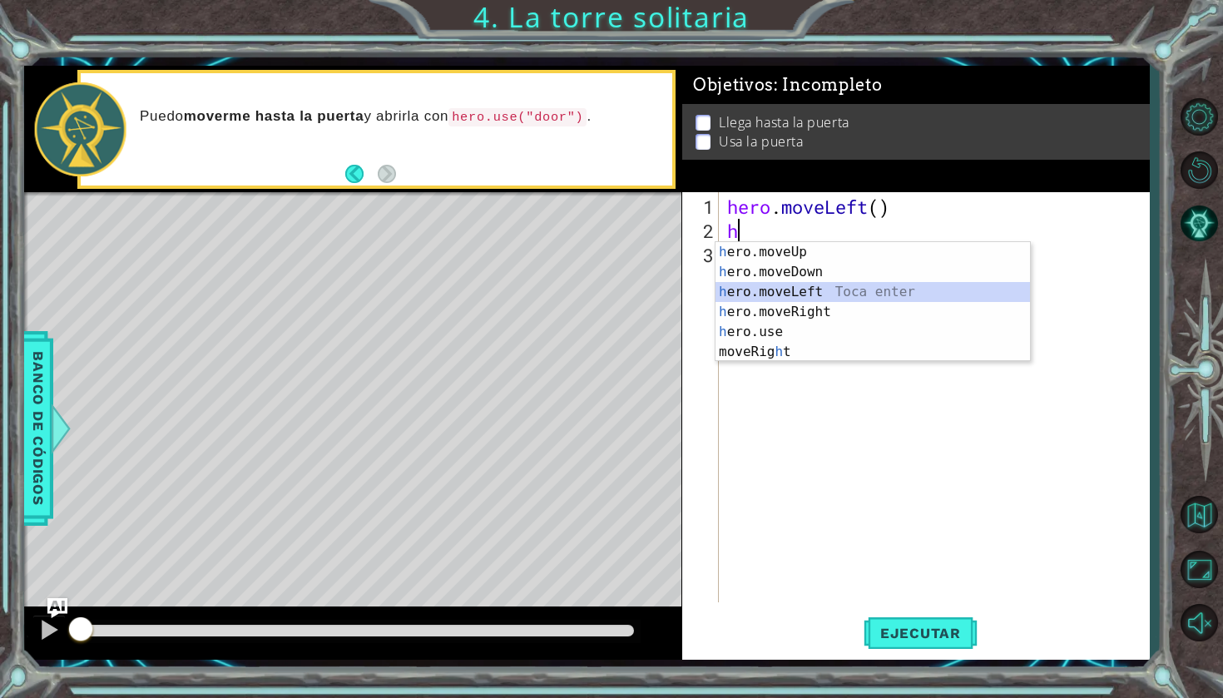
click at [849, 286] on div "h ero.moveUp Toca enter h ero.moveDown Toca enter h ero.moveLeft Toca enter h e…" at bounding box center [873, 322] width 315 height 160
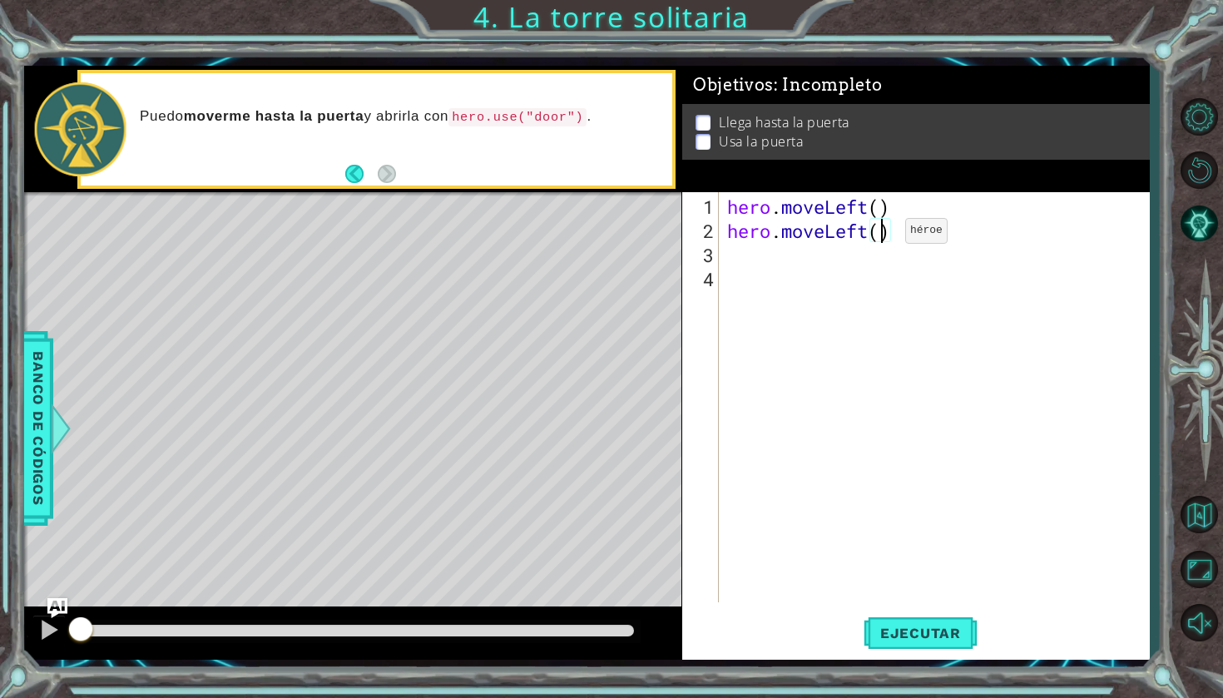
click at [880, 237] on div "hero . moveLeft ( ) hero . moveLeft ( )" at bounding box center [938, 424] width 429 height 458
type textarea "hero.moveLeft(2)"
click at [766, 263] on div "hero . moveLeft ( ) hero . moveLeft ( 2 )" at bounding box center [938, 424] width 429 height 458
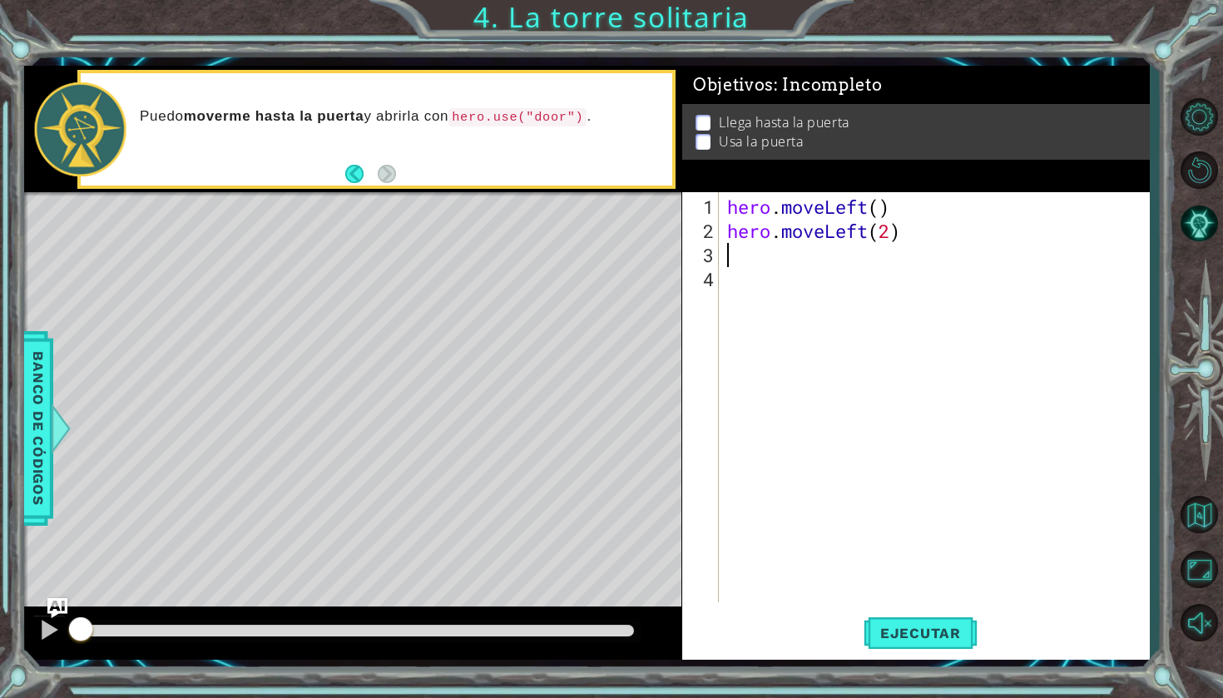
type textarea "h"
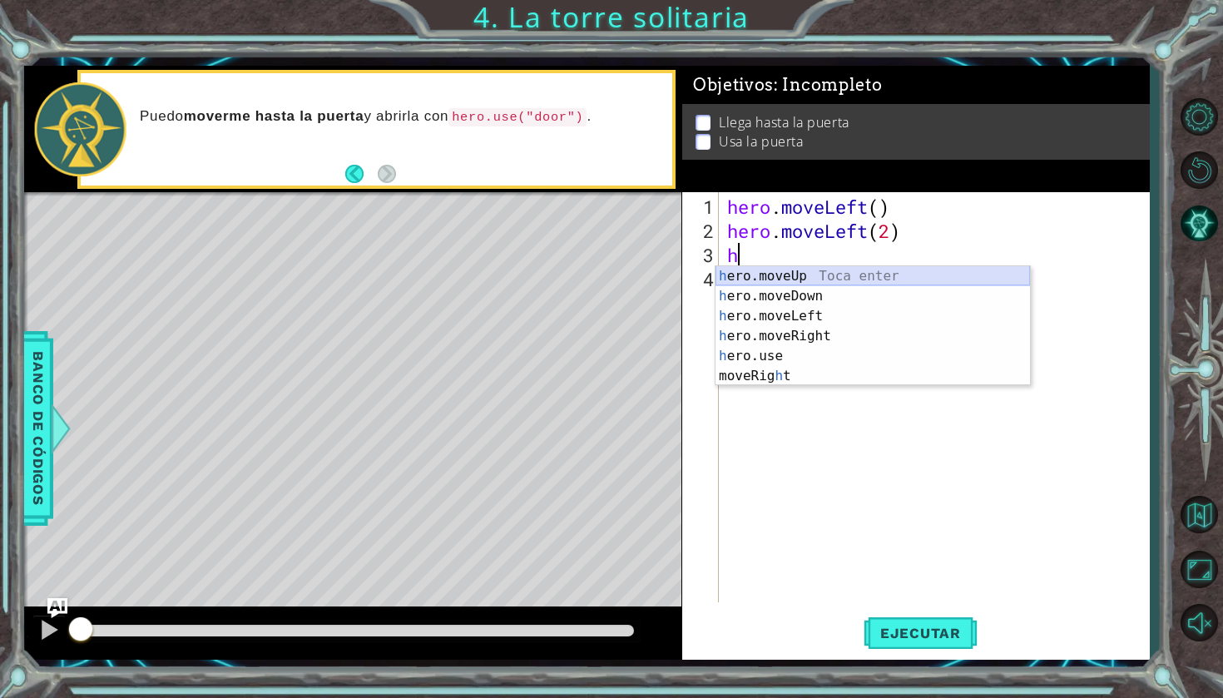
click at [840, 281] on div "h ero.moveUp Toca enter h ero.moveDown Toca enter h ero.moveLeft Toca enter h e…" at bounding box center [873, 346] width 315 height 160
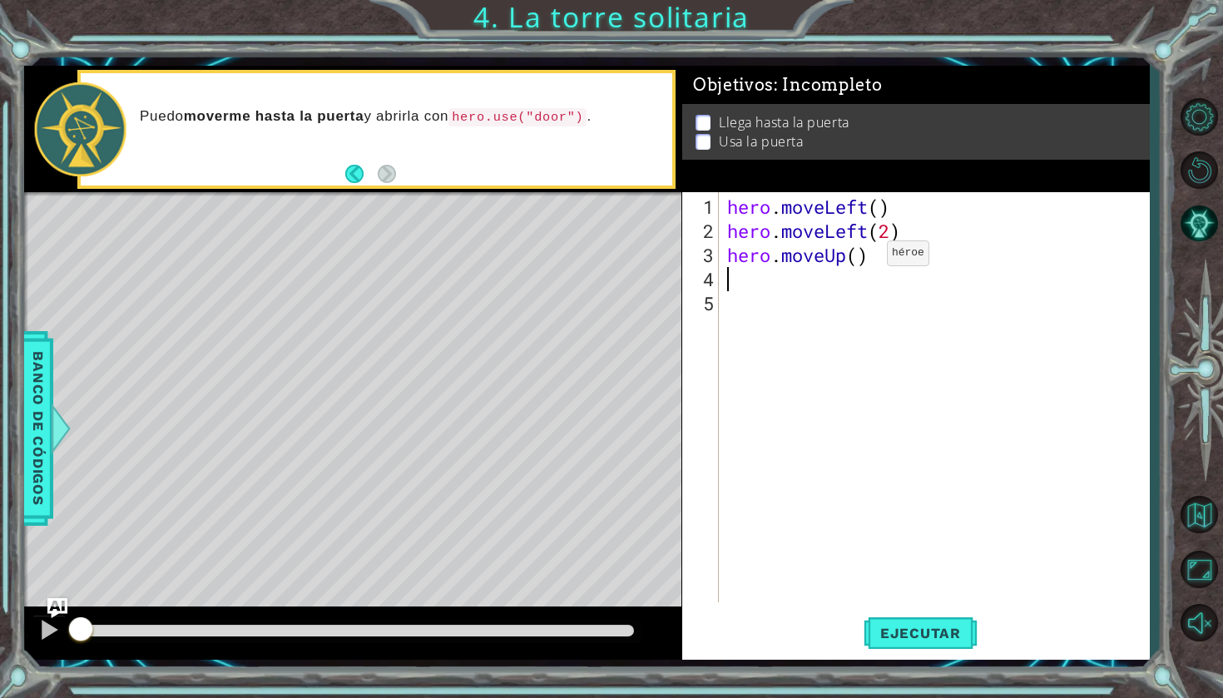
click at [862, 260] on div "hero . moveLeft ( ) hero . moveLeft ( 2 ) hero . moveUp ( )" at bounding box center [938, 424] width 429 height 458
type textarea "hero.moveUp(2)"
click at [798, 286] on div "hero . moveLeft ( ) hero . moveLeft ( 2 ) hero . moveUp ( 2 )" at bounding box center [938, 424] width 429 height 458
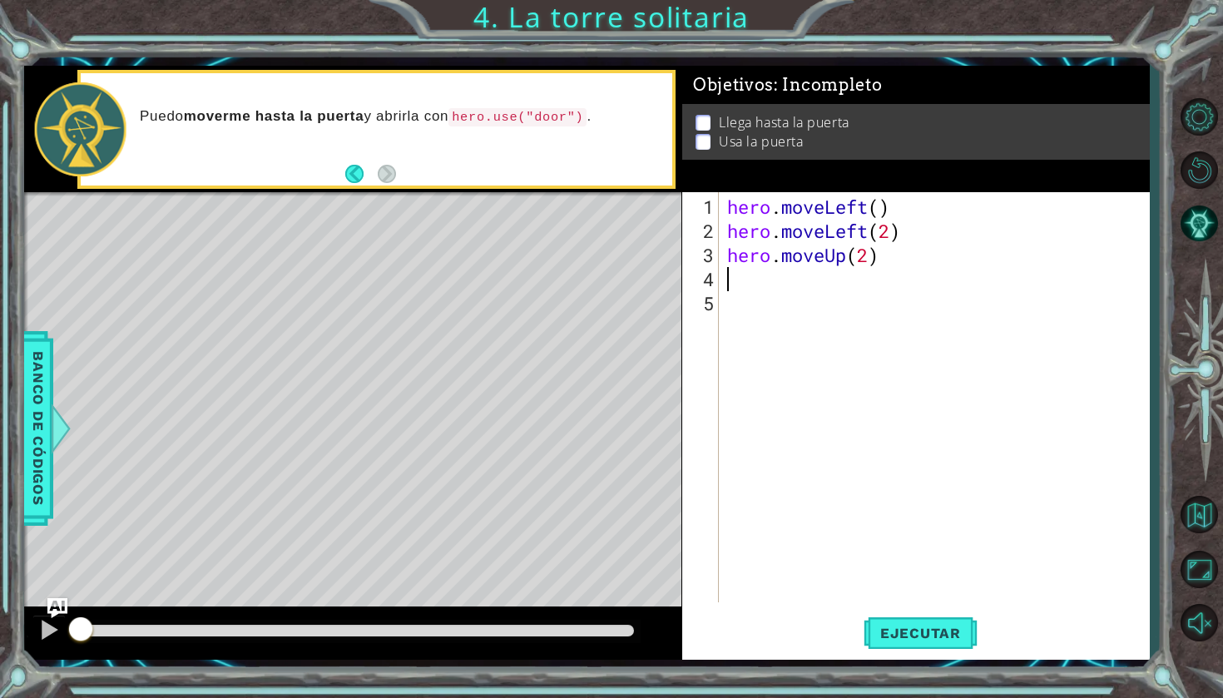
type textarea "h"
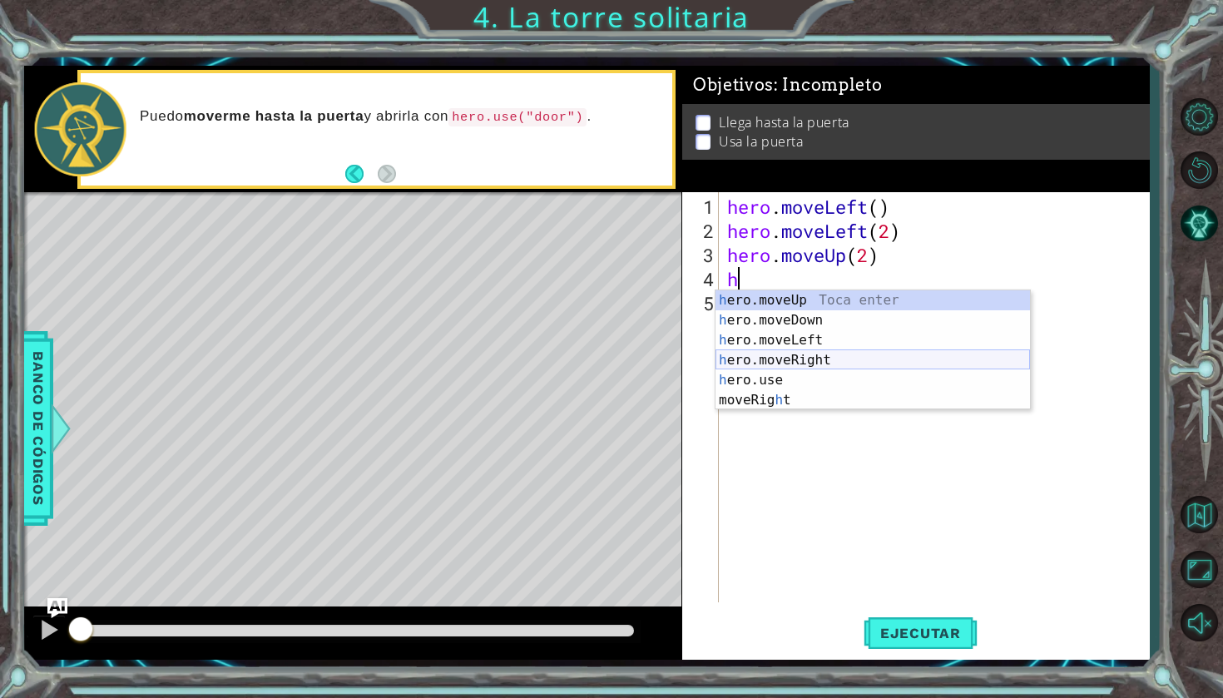
click at [826, 354] on div "h ero.moveUp Toca enter h ero.moveDown Toca enter h ero.moveLeft Toca enter h e…" at bounding box center [873, 370] width 315 height 160
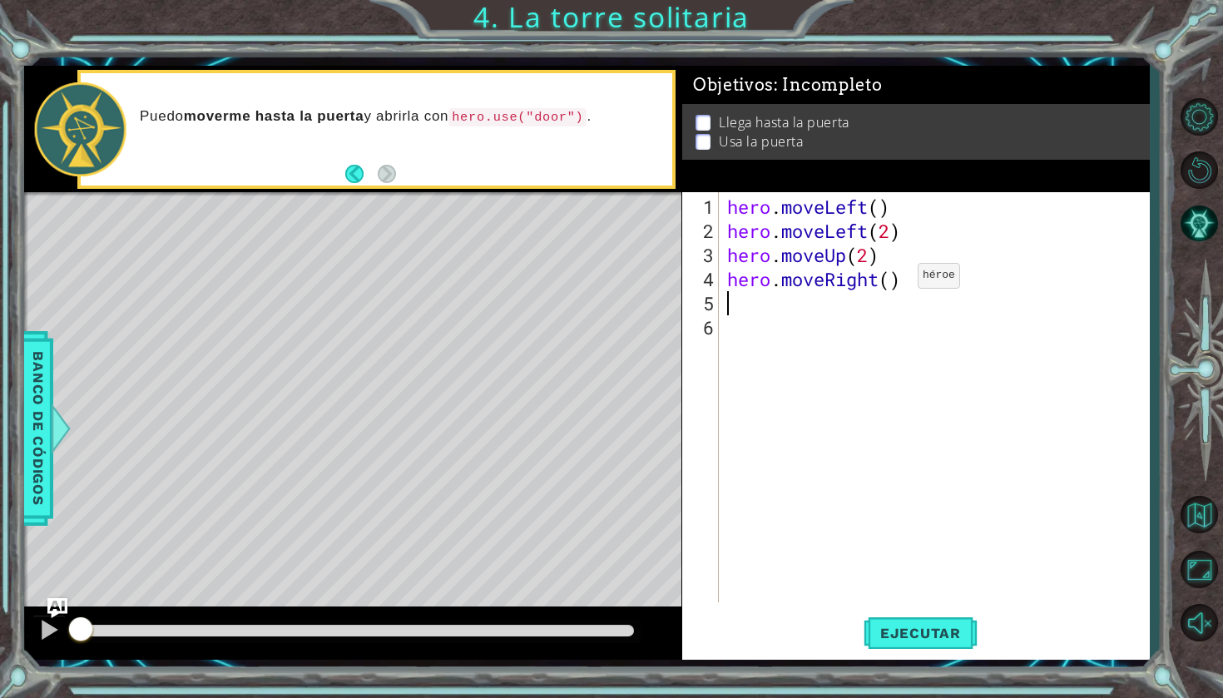
click at [893, 282] on div "hero . moveLeft ( ) hero . moveLeft ( 2 ) hero . moveUp ( 2 ) hero . moveRight …" at bounding box center [938, 424] width 429 height 458
type textarea "hero.moveRight(3)"
click at [854, 325] on div "hero . moveLeft ( ) hero . moveLeft ( 2 ) hero . moveUp ( 2 ) hero . moveRight …" at bounding box center [938, 424] width 429 height 458
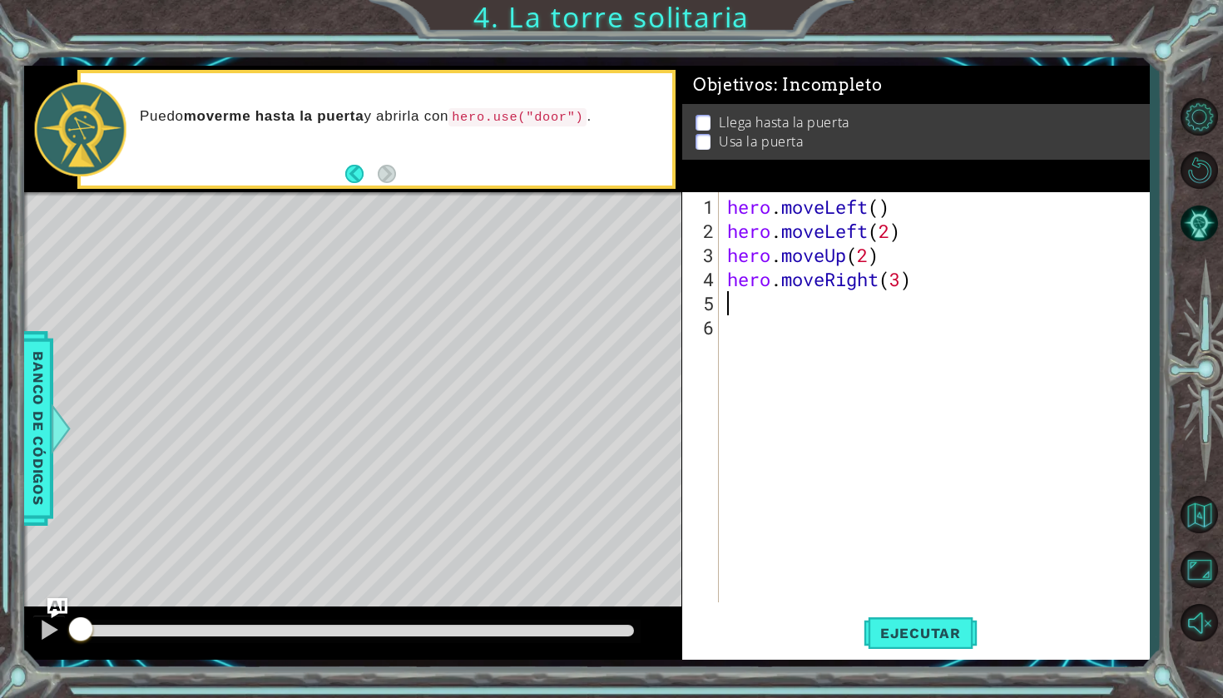
click at [854, 301] on div "hero . moveLeft ( ) hero . moveLeft ( 2 ) hero . moveUp ( 2 ) hero . moveRight …" at bounding box center [938, 424] width 429 height 458
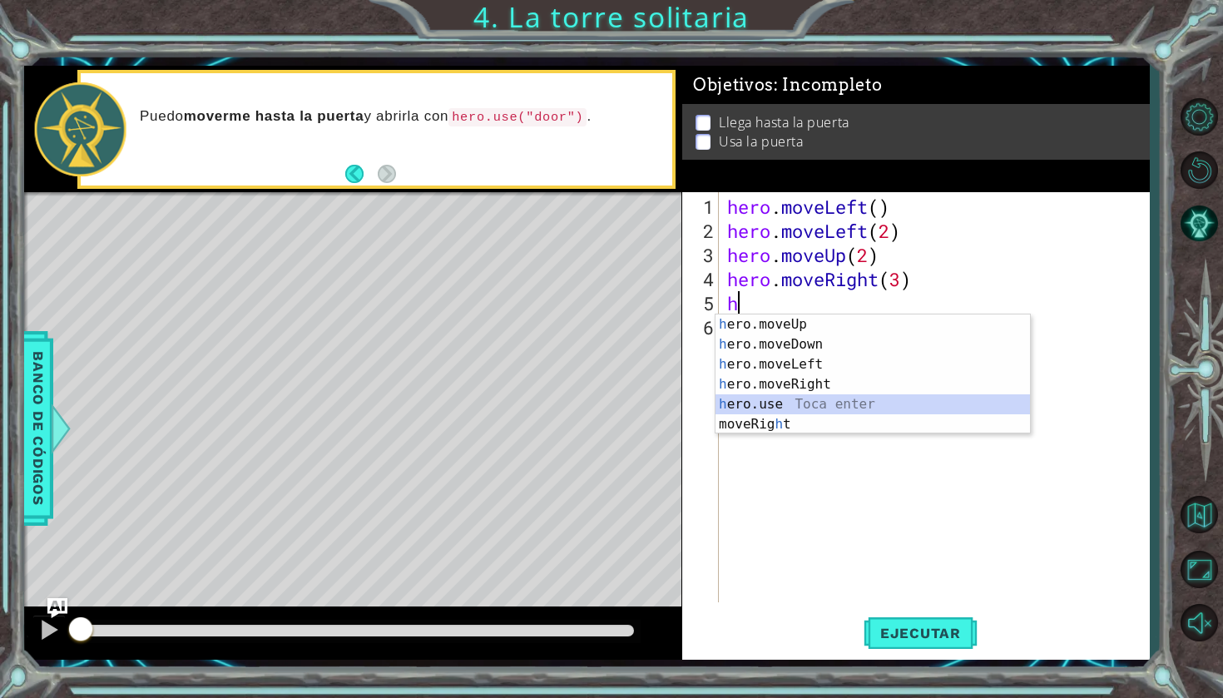
click at [811, 399] on div "h ero.moveUp Toca enter h ero.moveDown Toca enter h ero.moveLeft Toca enter h e…" at bounding box center [873, 395] width 315 height 160
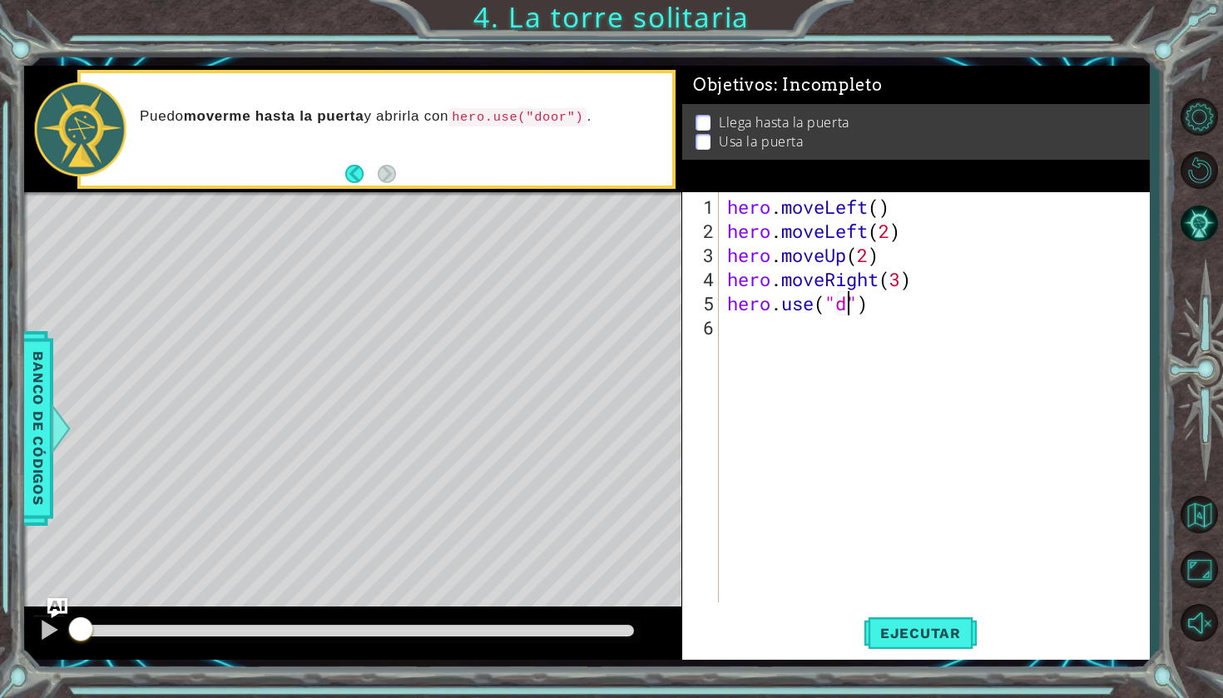
scroll to position [0, 6]
type textarea "hero.use("door")"
click at [847, 399] on div "hero . moveLeft ( ) hero . moveLeft ( 2 ) hero . moveUp ( 2 ) hero . moveRight …" at bounding box center [938, 424] width 429 height 458
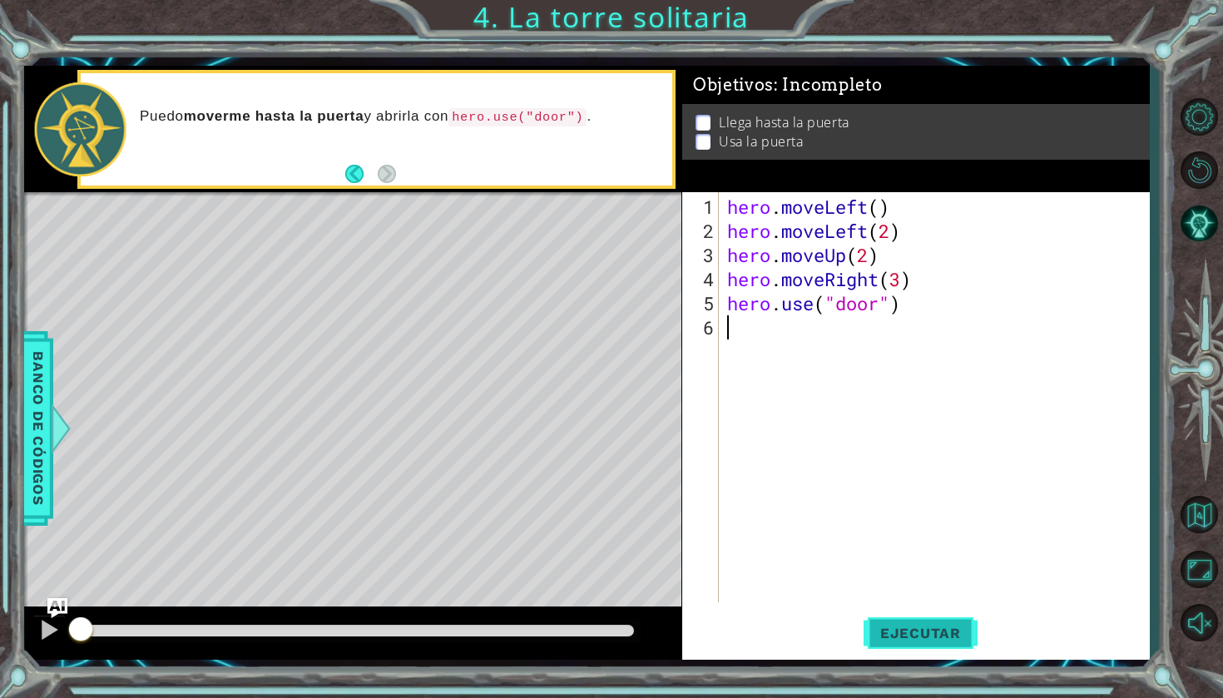
click at [909, 634] on span "Ejecutar" at bounding box center [921, 633] width 114 height 17
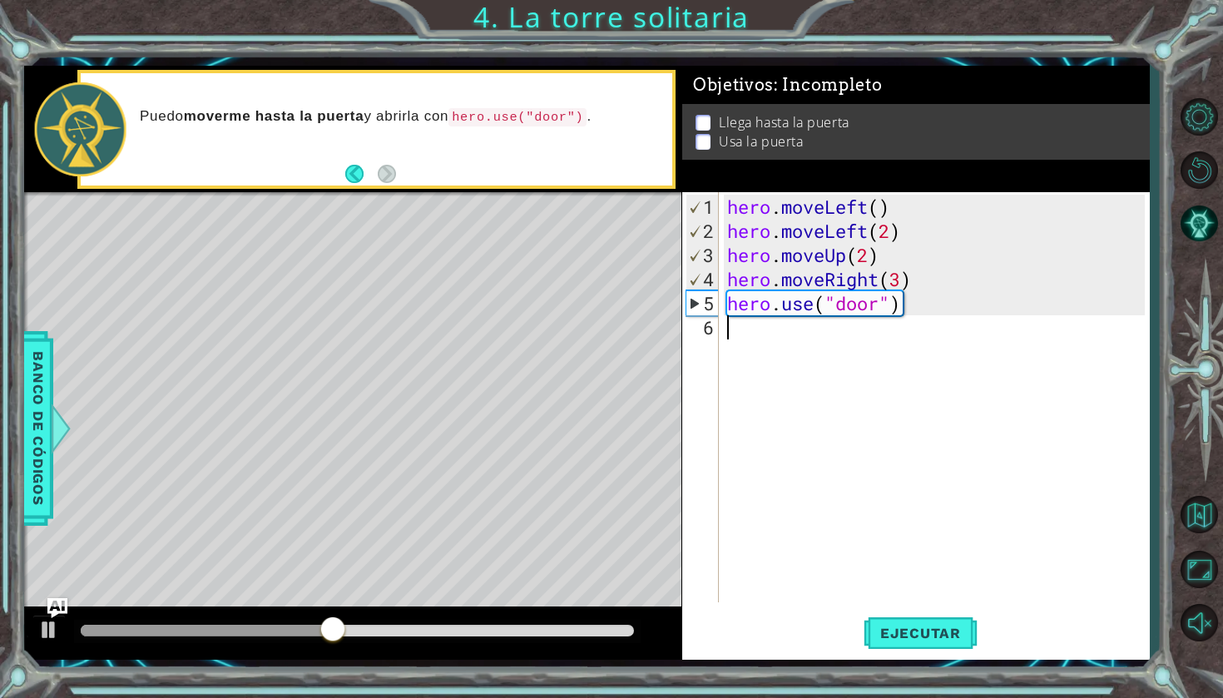
click at [873, 369] on div "hero . moveLeft ( ) hero . moveLeft ( 2 ) hero . moveUp ( 2 ) hero . moveRight …" at bounding box center [938, 424] width 429 height 458
click at [933, 233] on div "hero . moveLeft ( ) hero . moveLeft ( 2 ) hero . moveUp ( 2 ) hero . moveRight …" at bounding box center [938, 424] width 429 height 458
click at [881, 208] on div "hero . moveLeft ( ) hero . moveLeft ( 2 ) hero . moveUp ( 2 ) hero . moveRight …" at bounding box center [938, 424] width 429 height 458
type textarea "hero.moveLeft()"
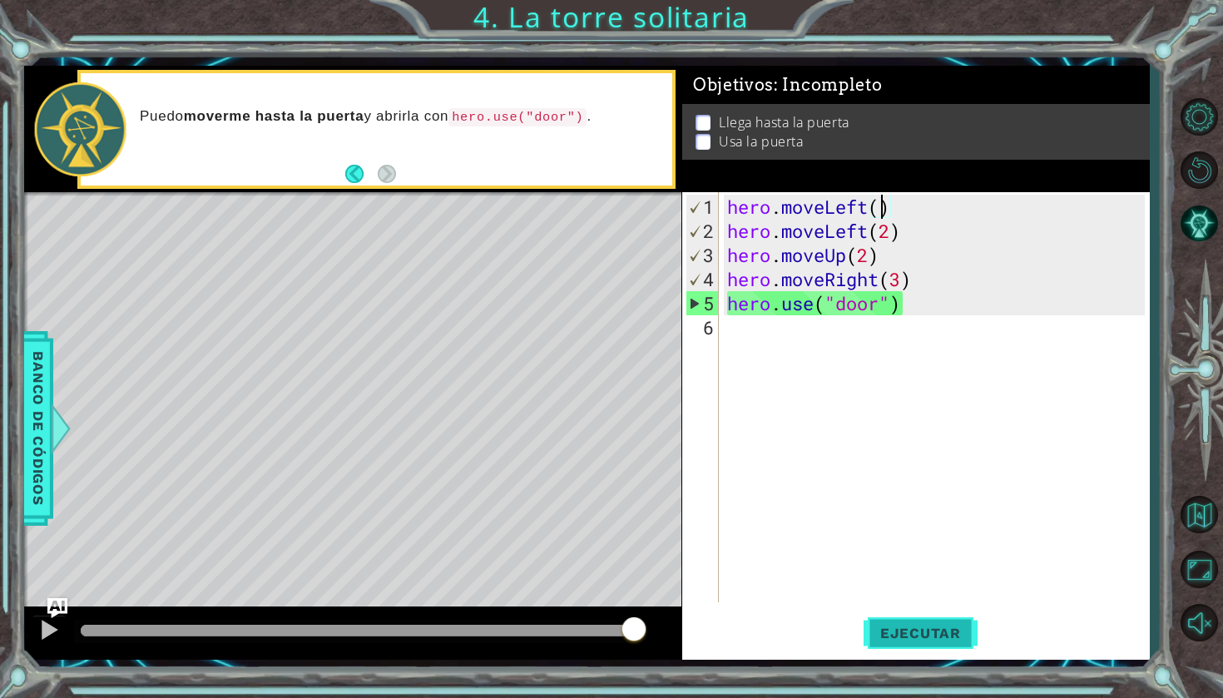
click at [917, 626] on span "Ejecutar" at bounding box center [921, 633] width 114 height 17
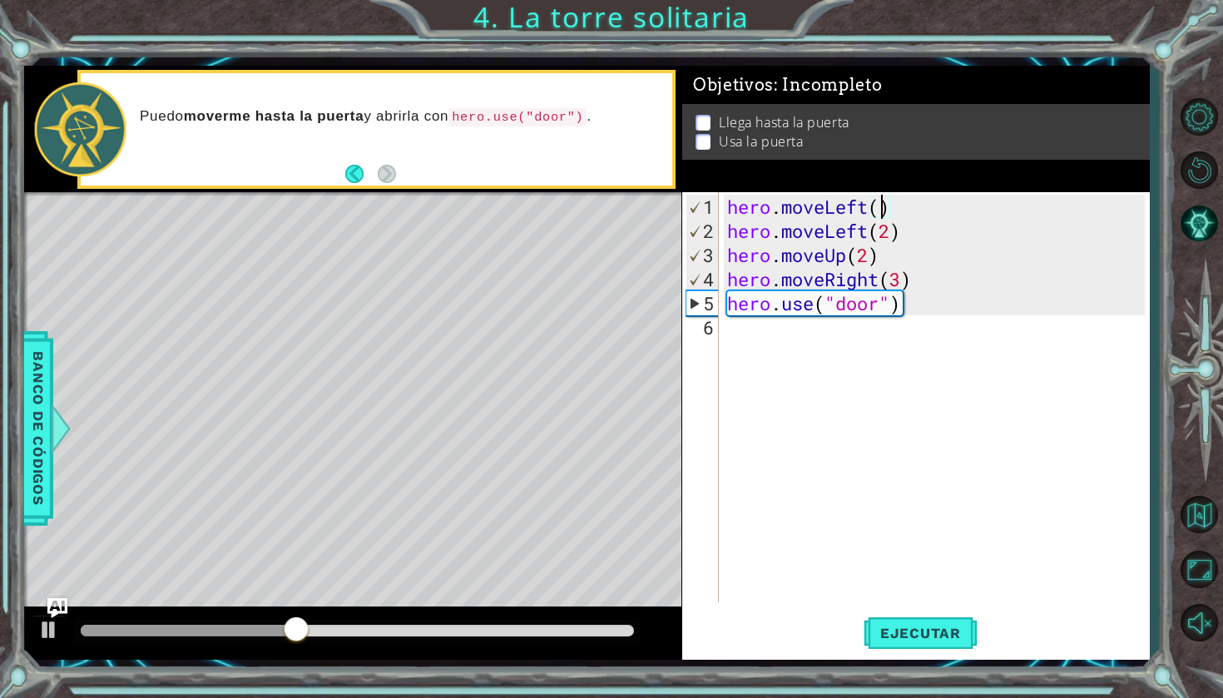
click at [819, 539] on div "hero . moveLeft ( ) hero . moveLeft ( 2 ) hero . moveUp ( 2 ) hero . moveRight …" at bounding box center [938, 424] width 429 height 458
click at [45, 627] on div at bounding box center [49, 630] width 22 height 22
click at [947, 283] on div "hero . moveLeft ( ) hero . moveLeft ( 2 ) hero . moveUp ( 2 ) hero . moveRight …" at bounding box center [938, 424] width 429 height 458
type textarea "hero.moveRight(3)"
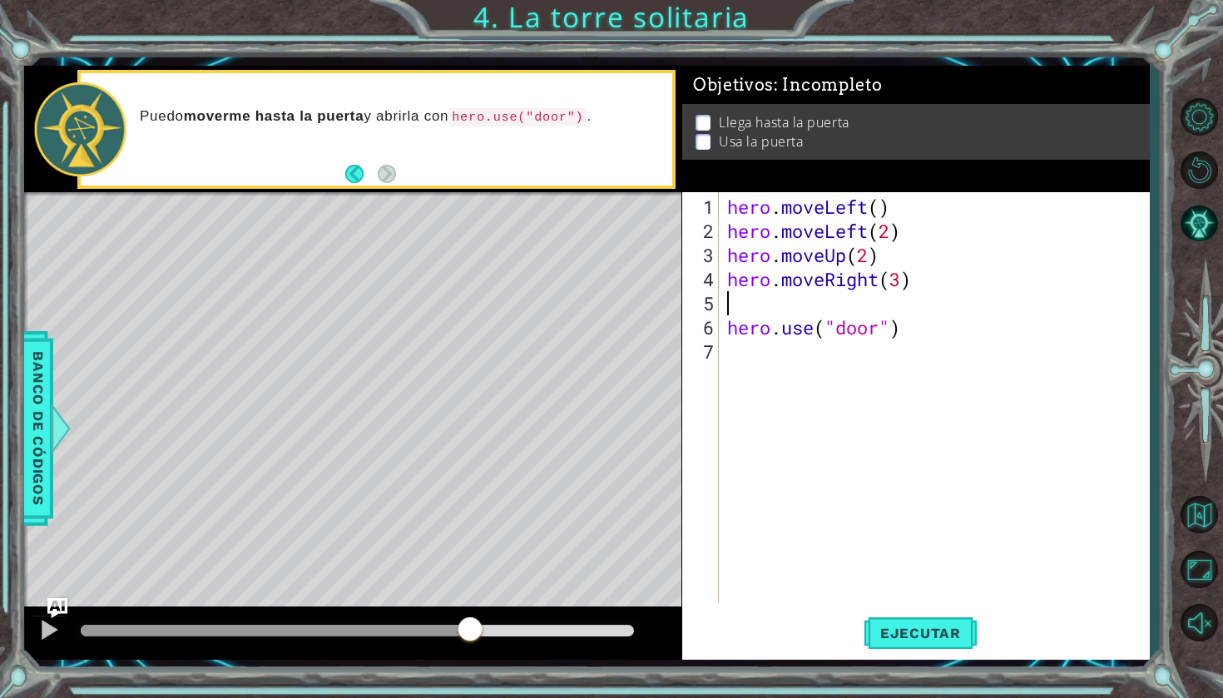
type textarea "h"
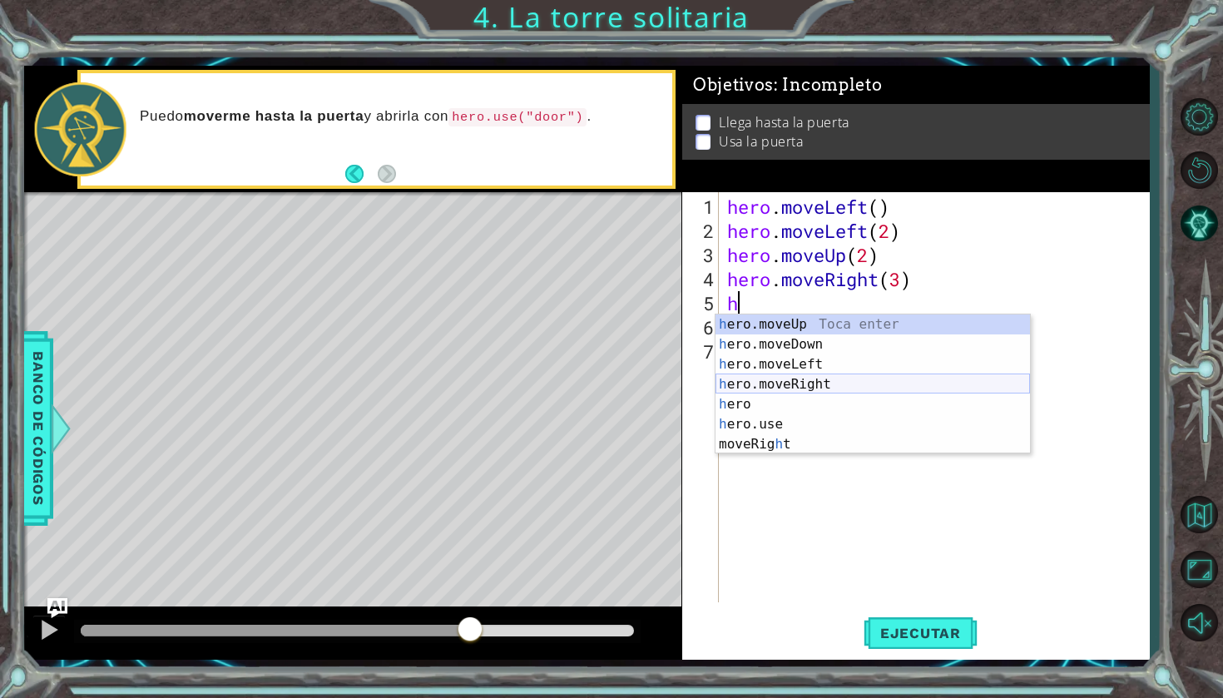
click at [867, 375] on div "h ero.moveUp Toca enter h ero.moveDown Toca enter h ero.moveLeft Toca enter h e…" at bounding box center [873, 405] width 315 height 180
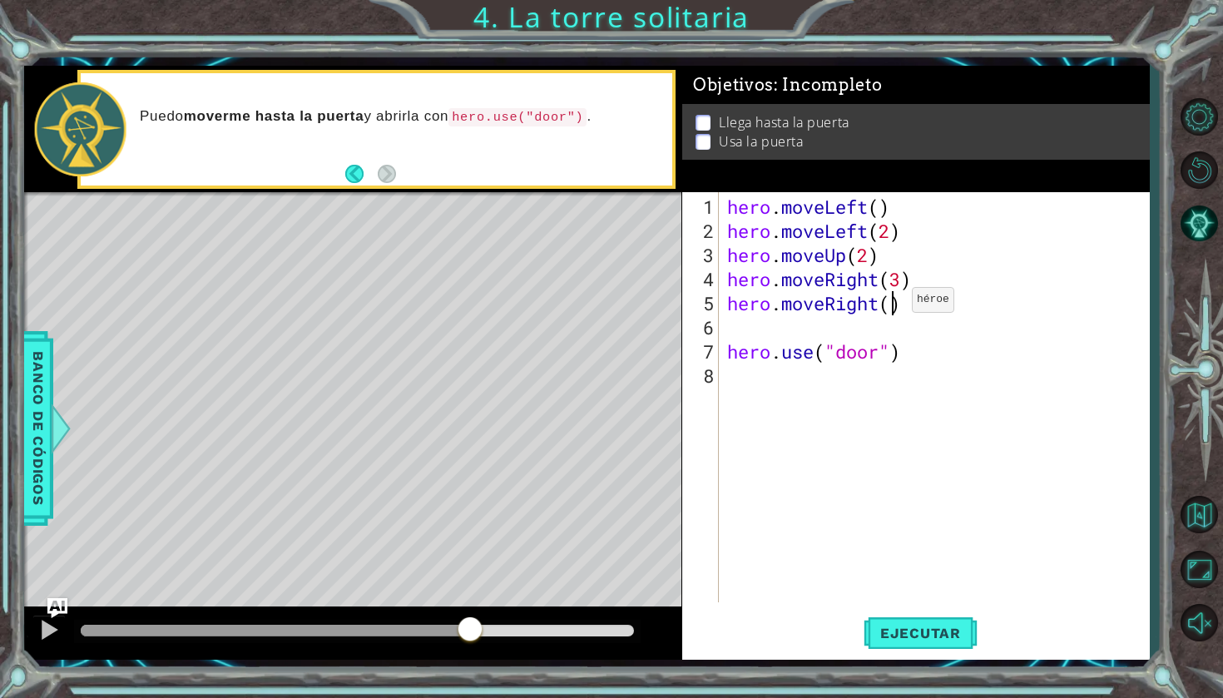
click at [887, 306] on div "hero . moveLeft ( ) hero . moveLeft ( 2 ) hero . moveUp ( 2 ) hero . moveRight …" at bounding box center [938, 424] width 429 height 458
type textarea "hero.moveRight(2)"
click at [792, 331] on div "hero . moveLeft ( ) hero . moveLeft ( 2 ) hero . moveUp ( 2 ) hero . moveRight …" at bounding box center [938, 424] width 429 height 458
type textarea "hero.moveRight(2)"
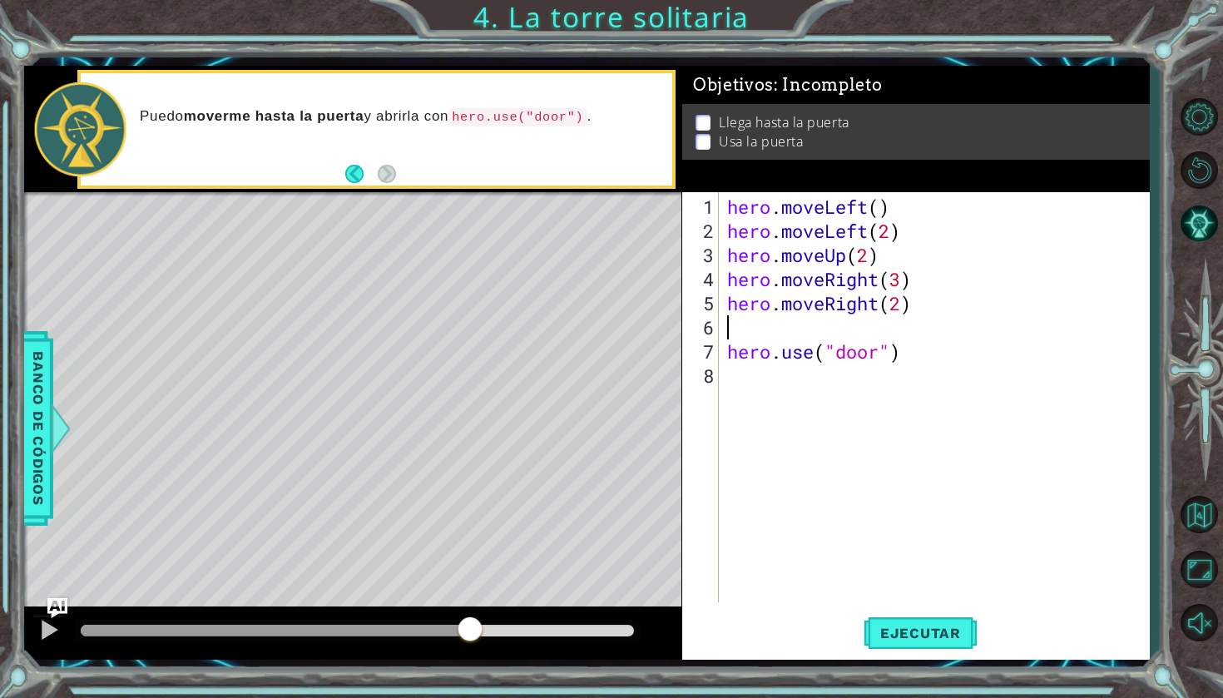
type textarea "hero.moveRight(2)"
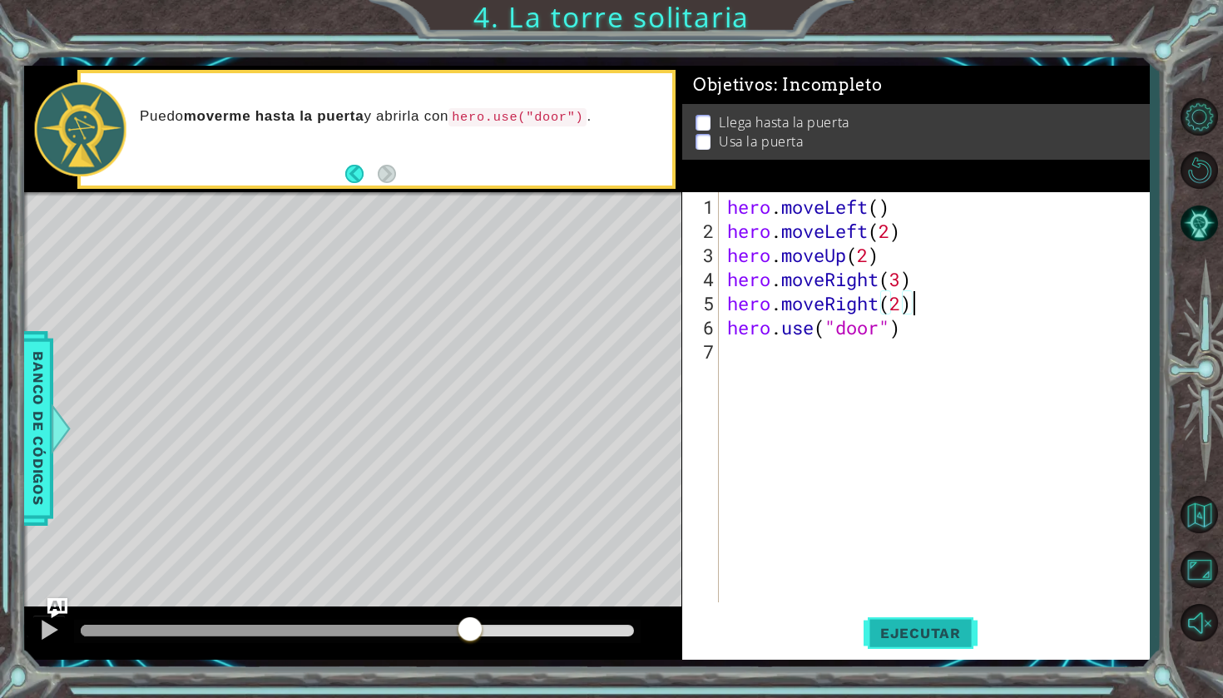
click at [941, 631] on span "Ejecutar" at bounding box center [921, 633] width 114 height 17
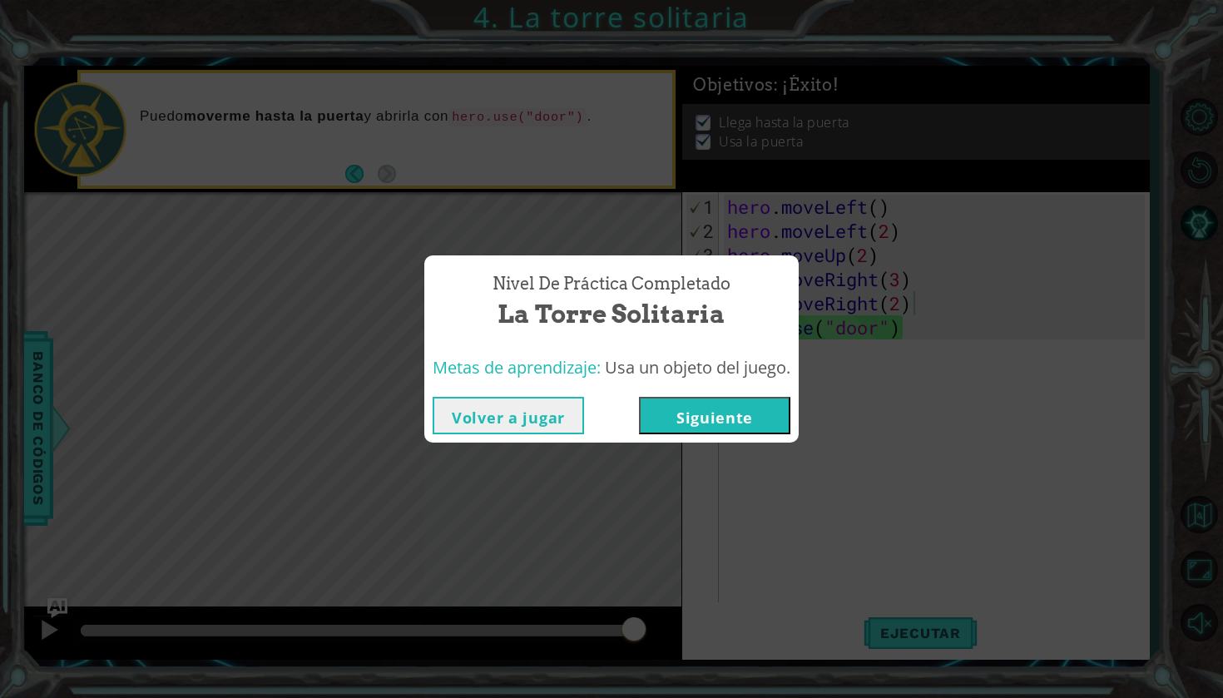
click at [721, 434] on div "Volver a jugar [GEOGRAPHIC_DATA]" at bounding box center [611, 416] width 374 height 54
click at [746, 404] on button "Siguiente" at bounding box center [714, 415] width 151 height 37
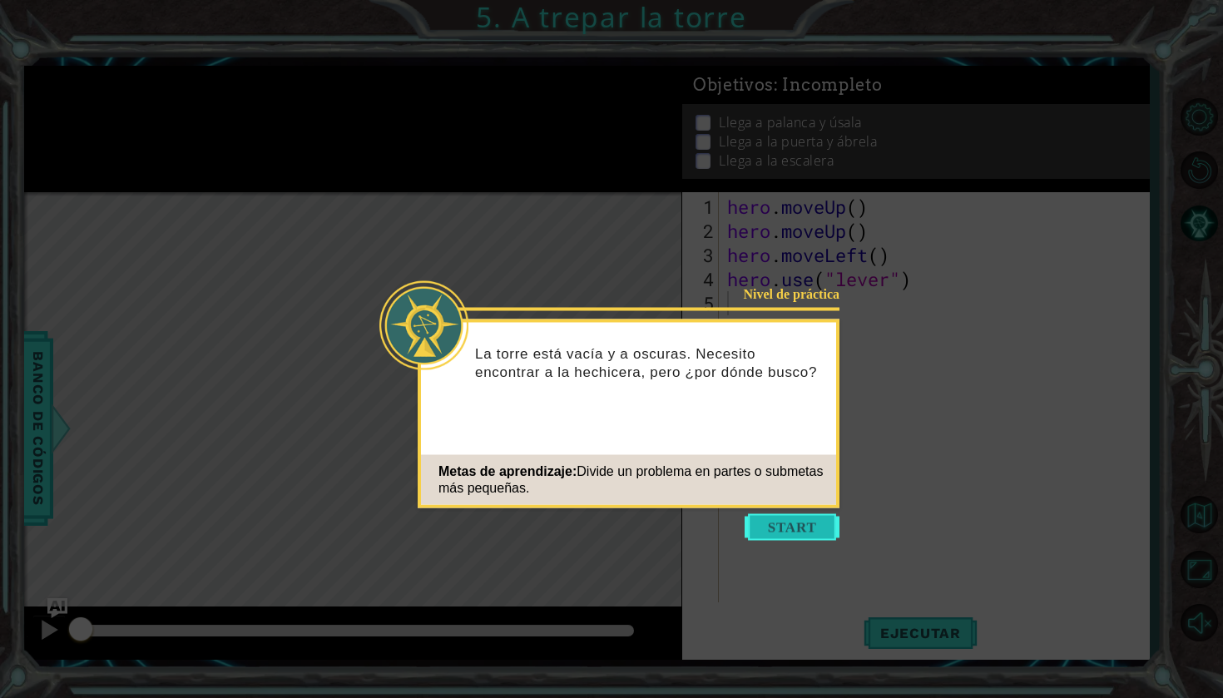
click at [786, 521] on button "Start" at bounding box center [792, 527] width 95 height 27
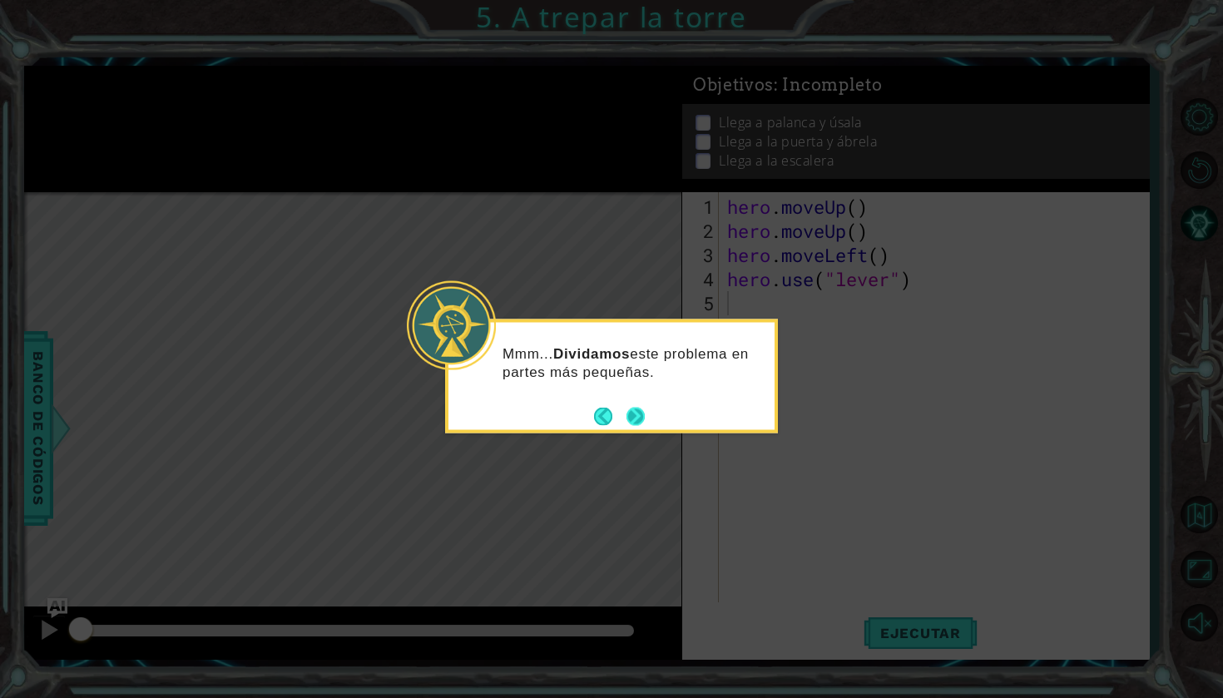
click at [642, 422] on button "Next" at bounding box center [636, 416] width 18 height 18
